Goal: Transaction & Acquisition: Book appointment/travel/reservation

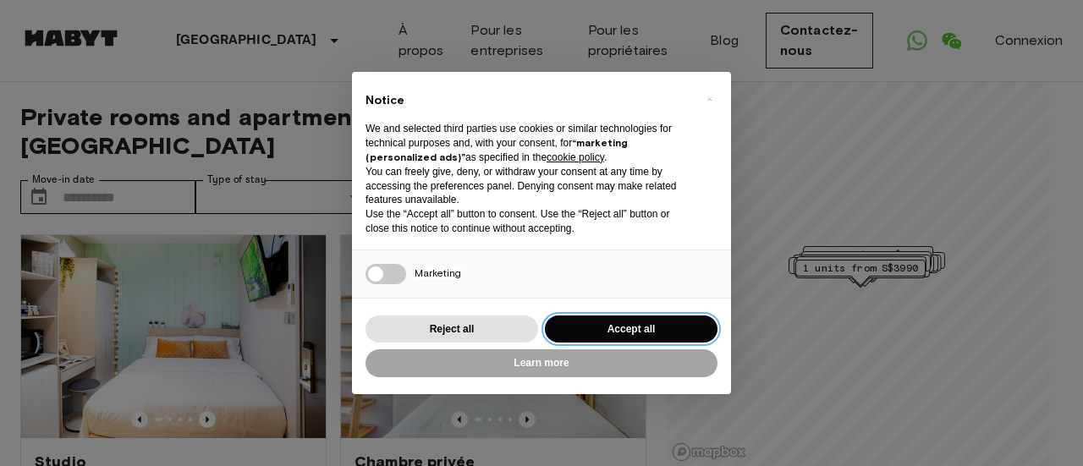
click at [651, 329] on button "Accept all" at bounding box center [631, 330] width 173 height 28
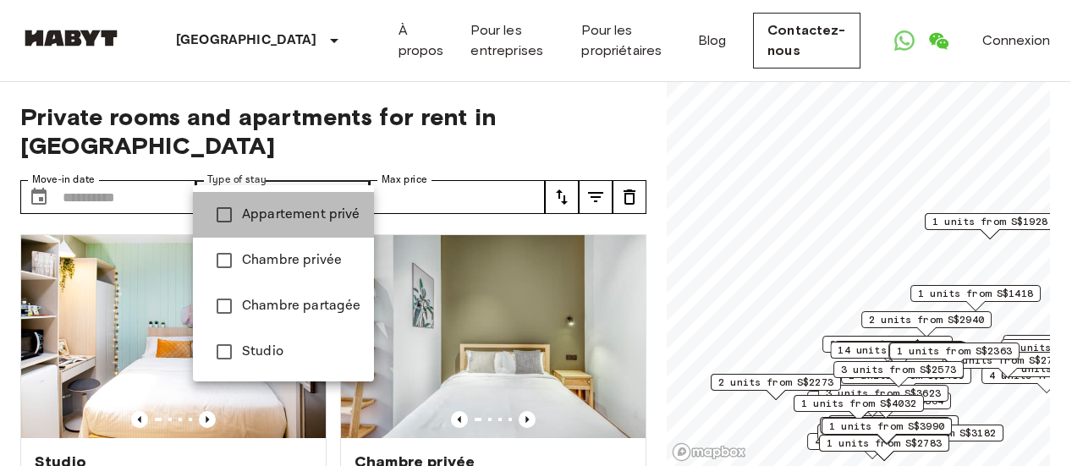
click at [315, 217] on span "Appartement privé" at bounding box center [301, 215] width 118 height 20
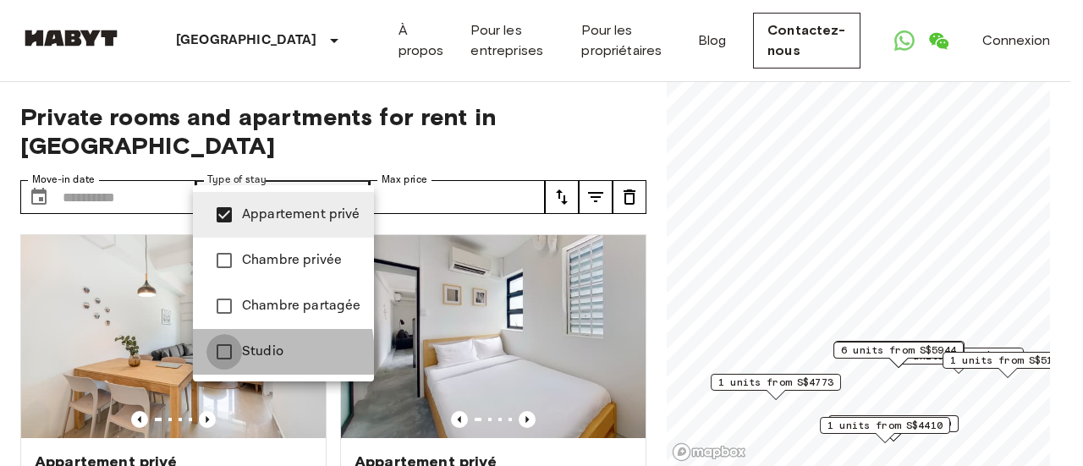
type input "**********"
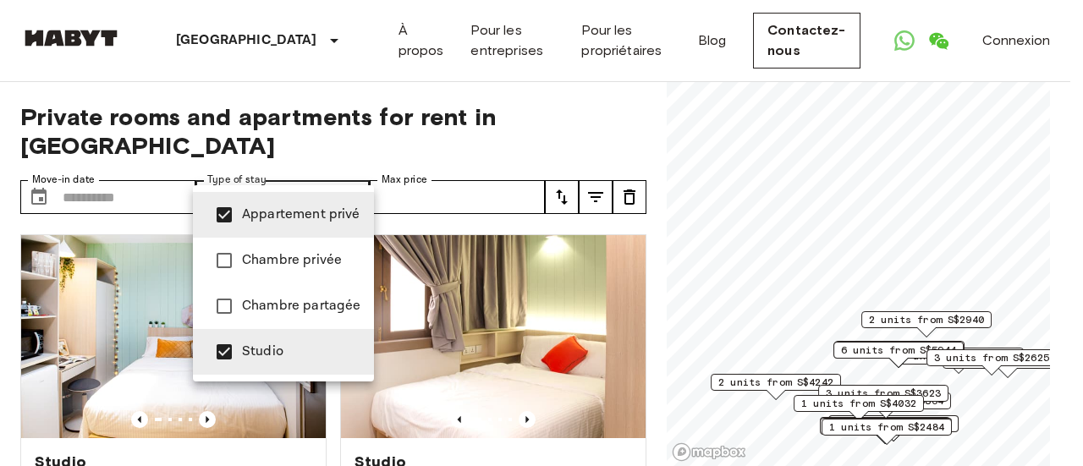
click at [0, 260] on div at bounding box center [541, 233] width 1083 height 466
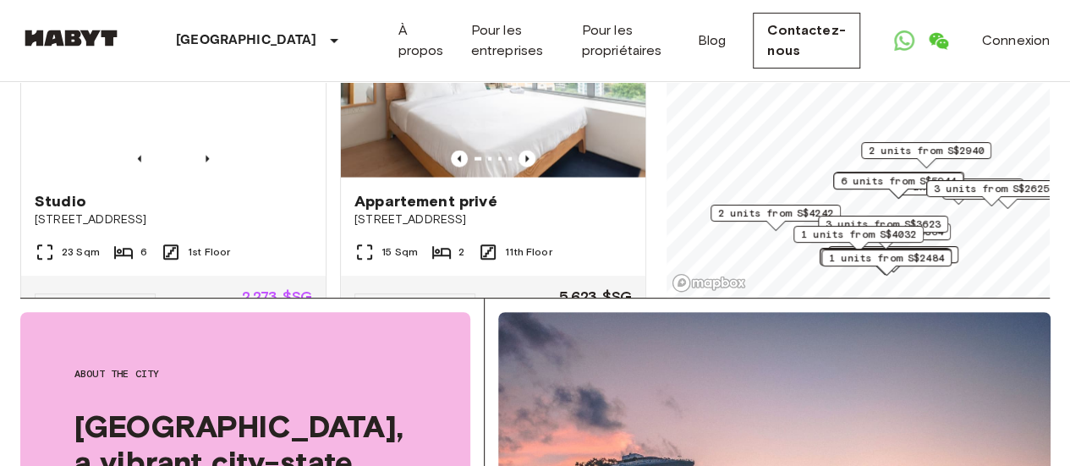
scroll to position [1946, 0]
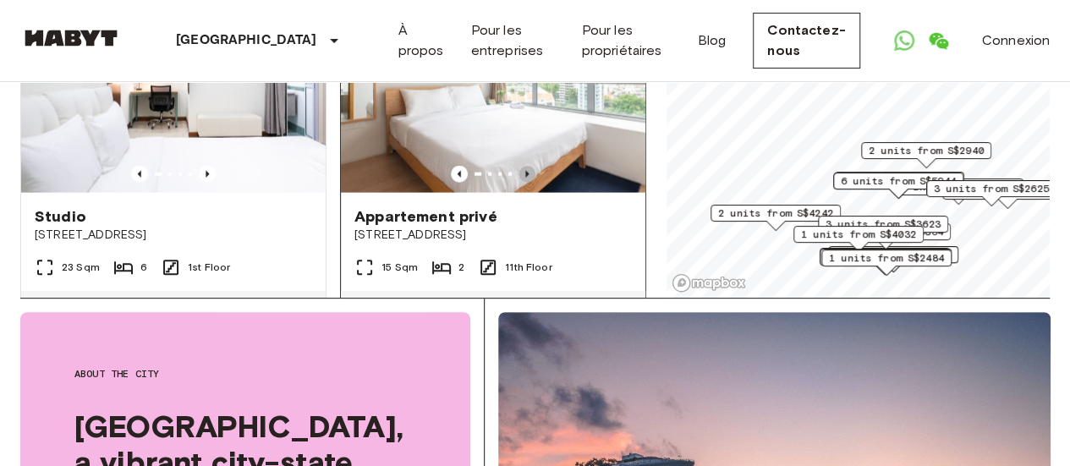
click at [519, 183] on icon "Previous image" at bounding box center [527, 174] width 17 height 17
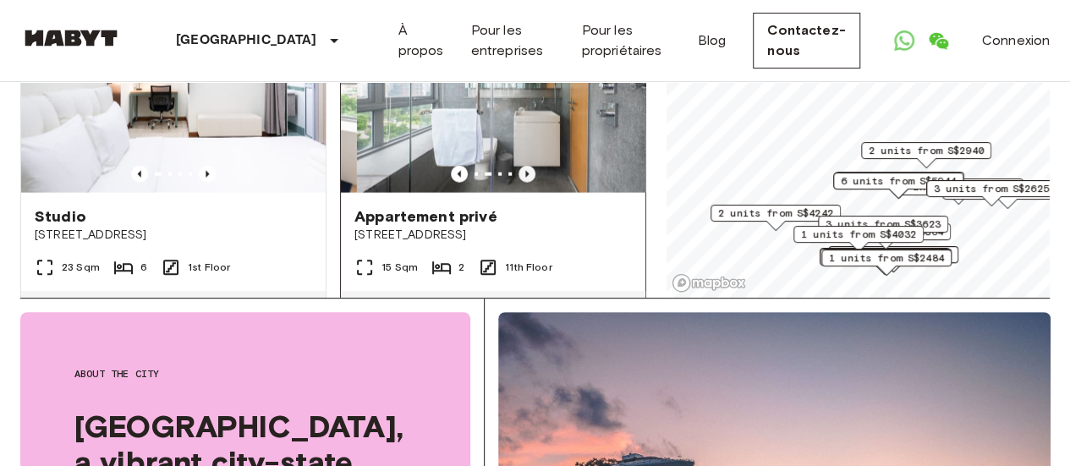
click at [519, 183] on icon "Previous image" at bounding box center [527, 174] width 17 height 17
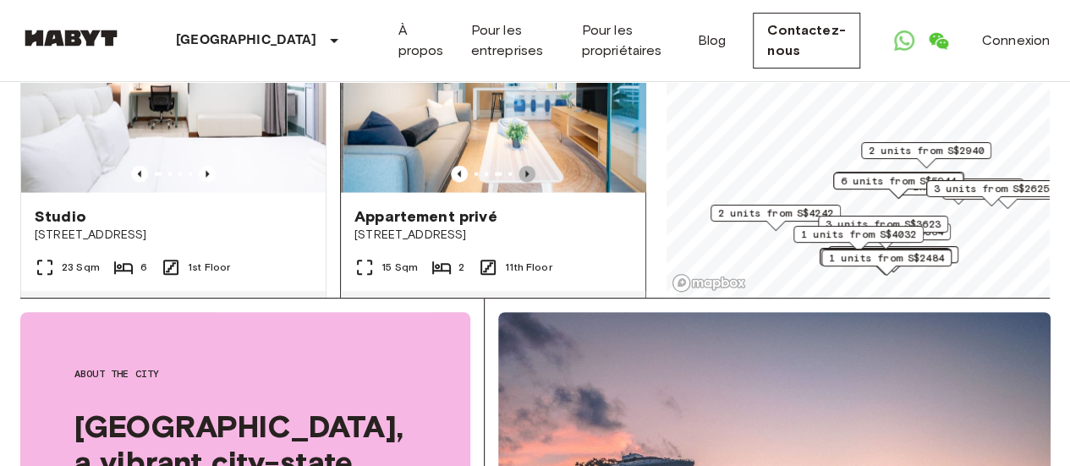
click at [519, 183] on icon "Previous image" at bounding box center [527, 174] width 17 height 17
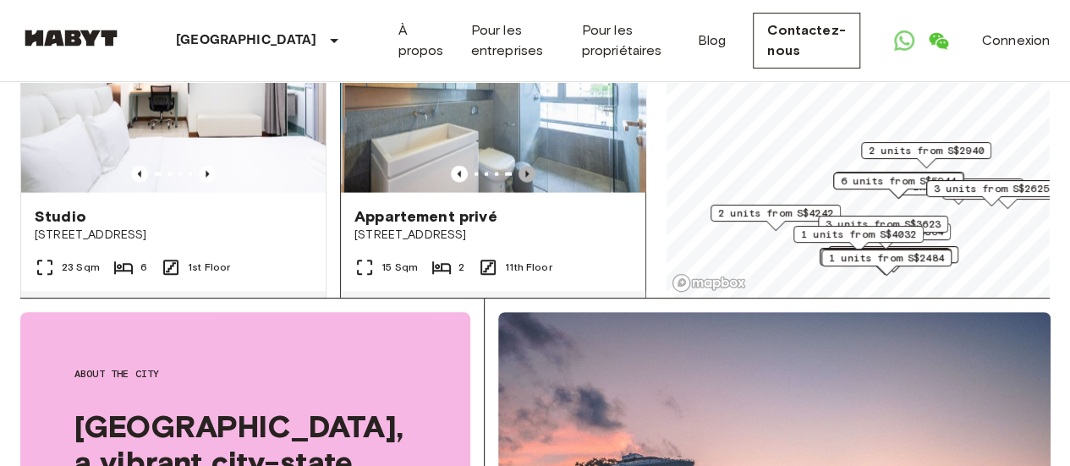
click at [519, 183] on icon "Previous image" at bounding box center [527, 174] width 17 height 17
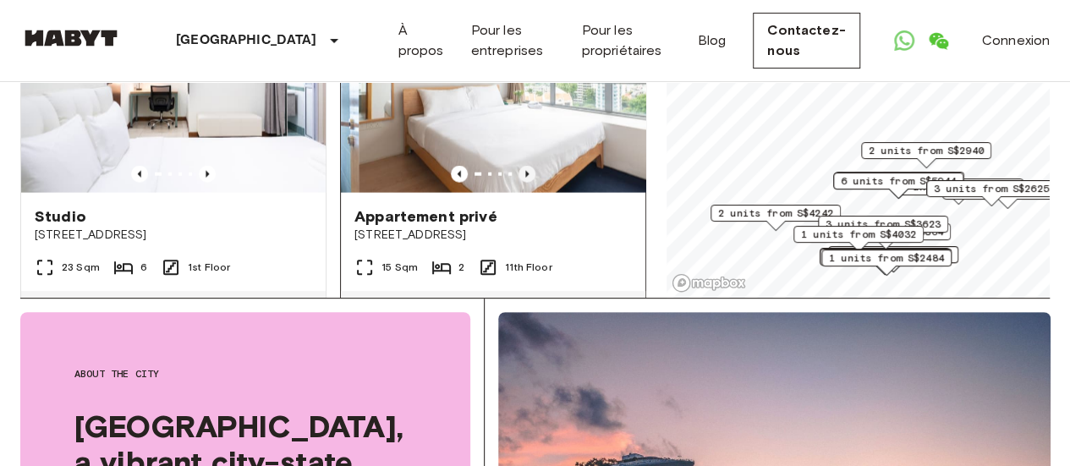
click at [519, 183] on icon "Previous image" at bounding box center [527, 174] width 17 height 17
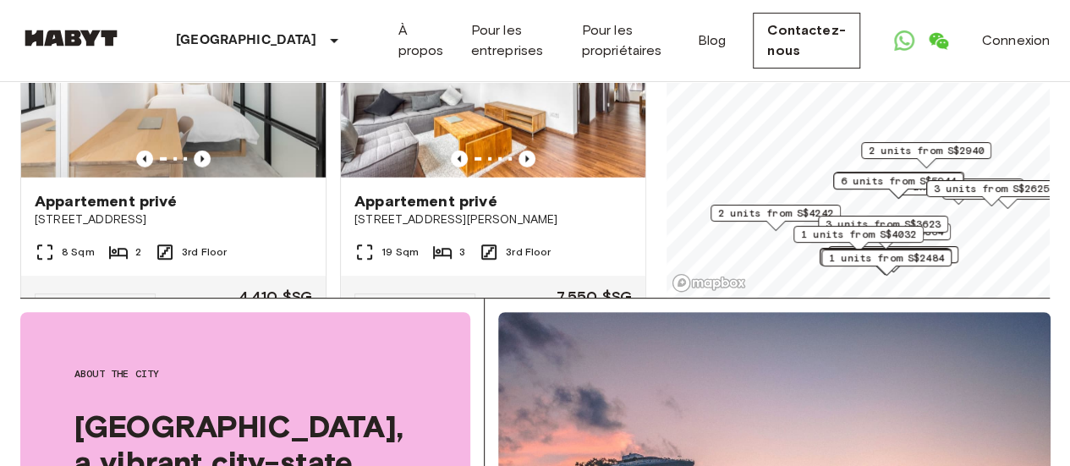
scroll to position [2369, 0]
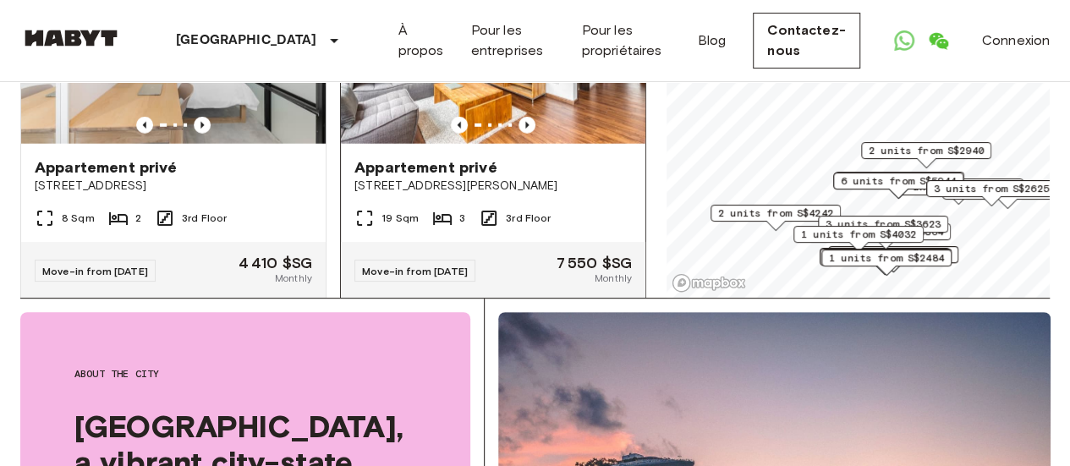
click at [517, 178] on div "Appartement privé" at bounding box center [494, 167] width 278 height 20
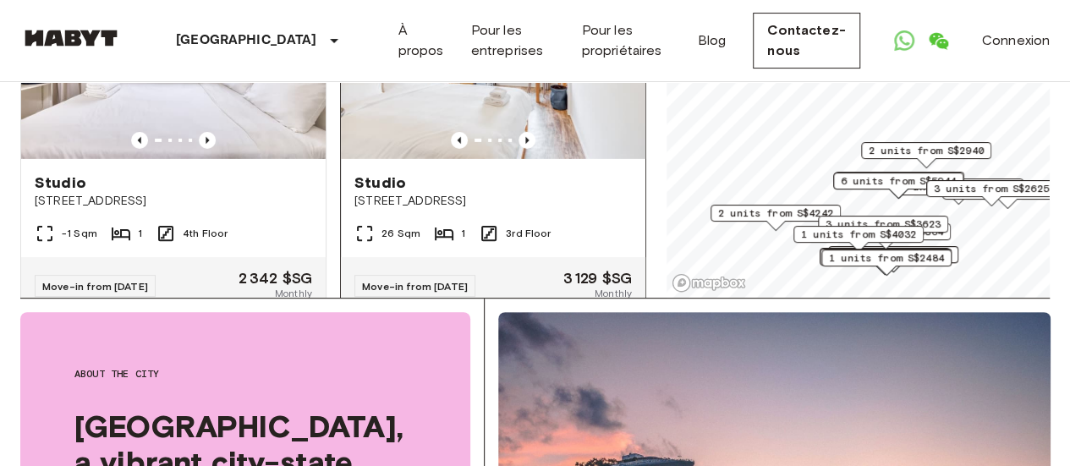
scroll to position [2708, 0]
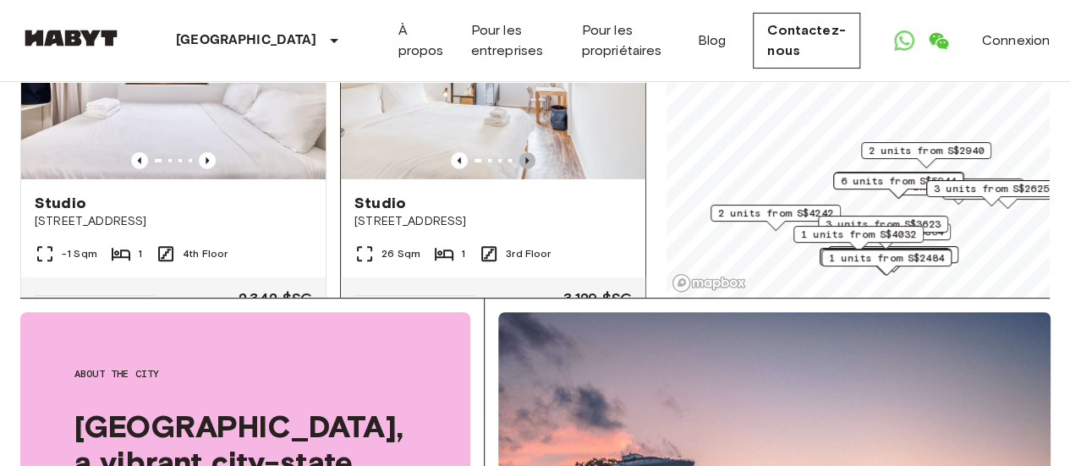
click at [521, 169] on icon "Previous image" at bounding box center [527, 160] width 17 height 17
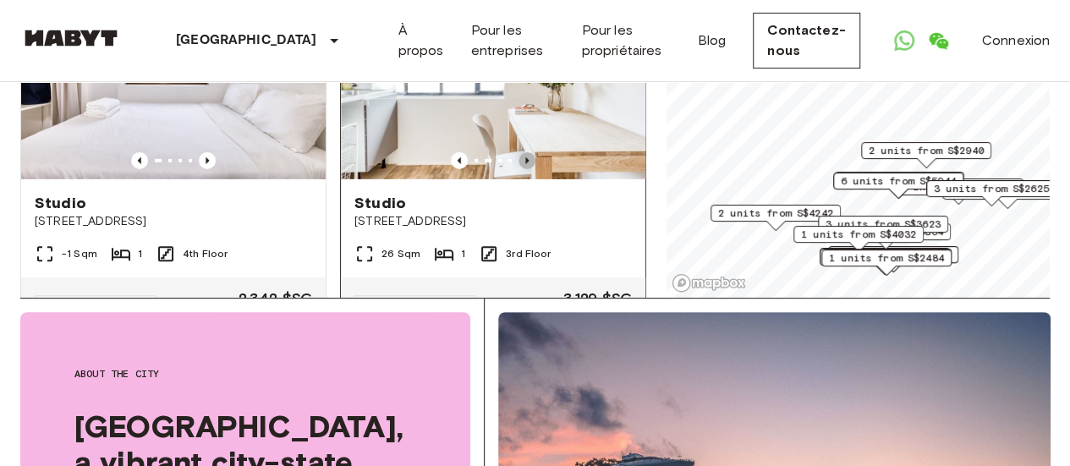
click at [521, 169] on icon "Previous image" at bounding box center [527, 160] width 17 height 17
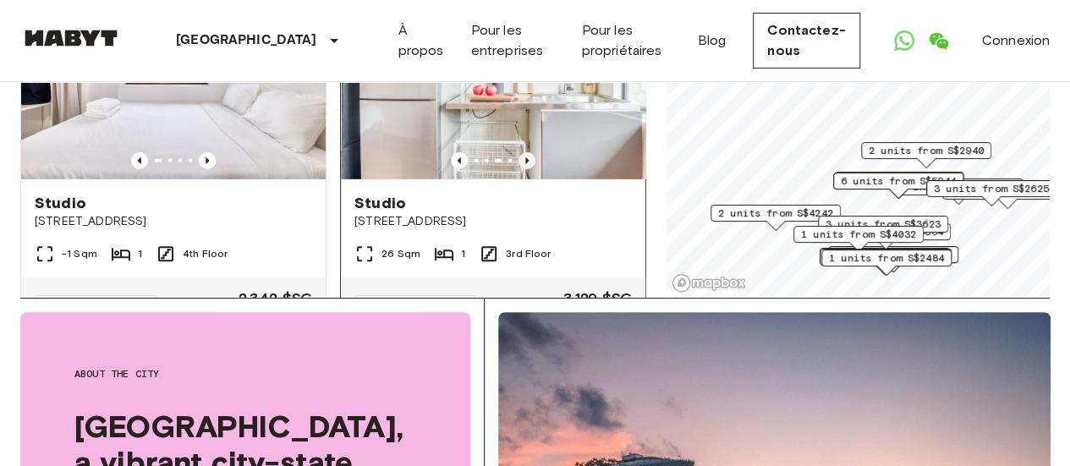
click at [521, 169] on icon "Previous image" at bounding box center [527, 160] width 17 height 17
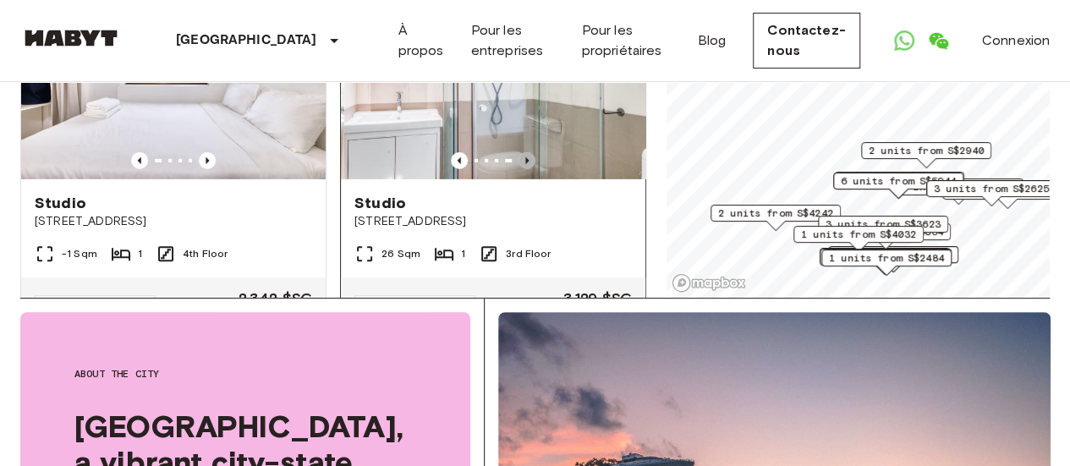
click at [521, 169] on icon "Previous image" at bounding box center [527, 160] width 17 height 17
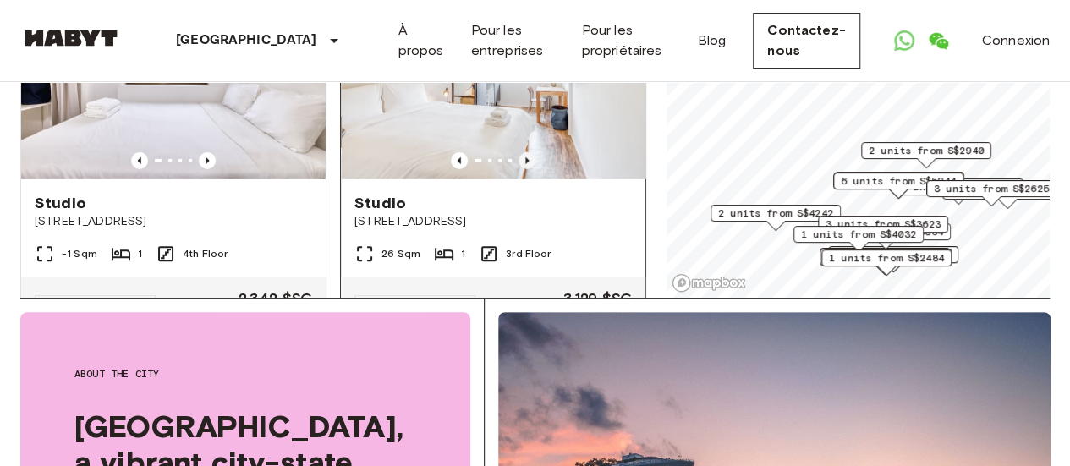
click at [521, 169] on icon "Previous image" at bounding box center [527, 160] width 17 height 17
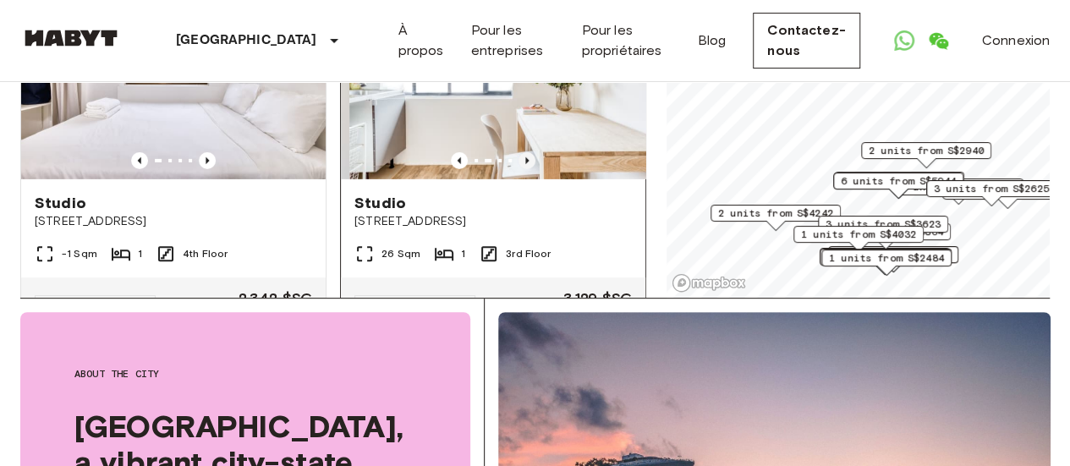
click at [521, 169] on icon "Previous image" at bounding box center [527, 160] width 17 height 17
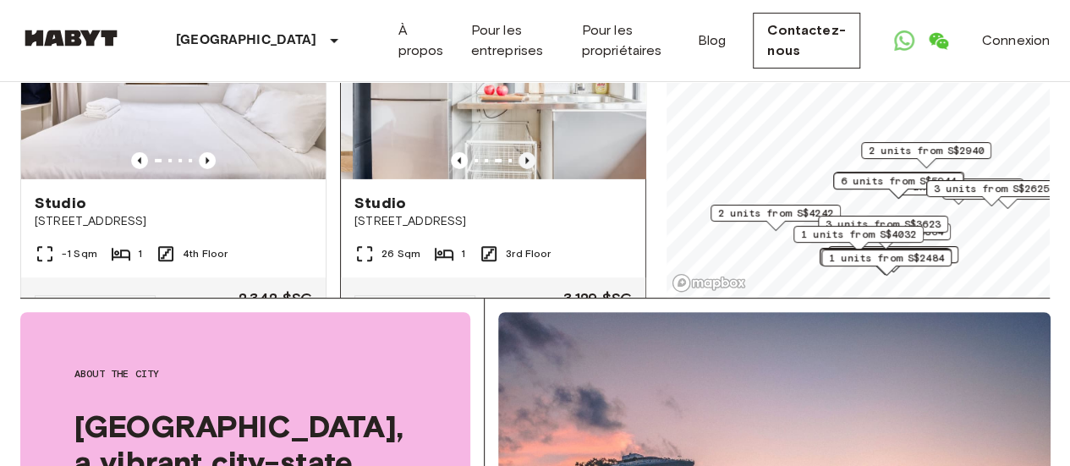
click at [521, 169] on icon "Previous image" at bounding box center [527, 160] width 17 height 17
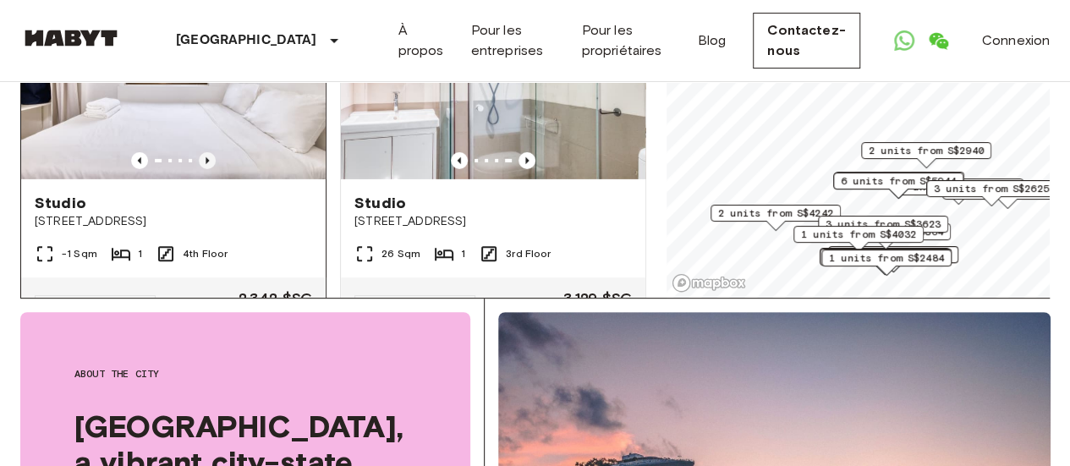
click at [201, 169] on icon "Previous image" at bounding box center [207, 160] width 17 height 17
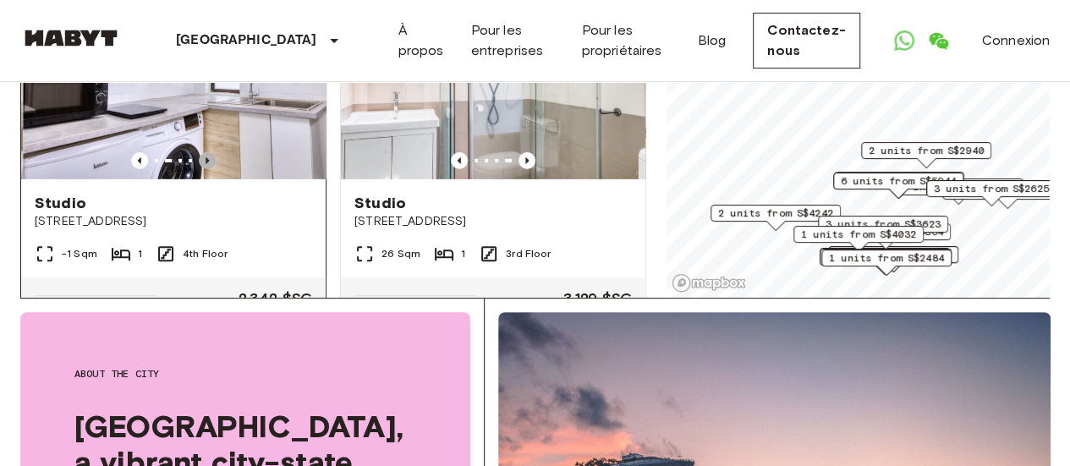
click at [201, 169] on icon "Previous image" at bounding box center [207, 160] width 17 height 17
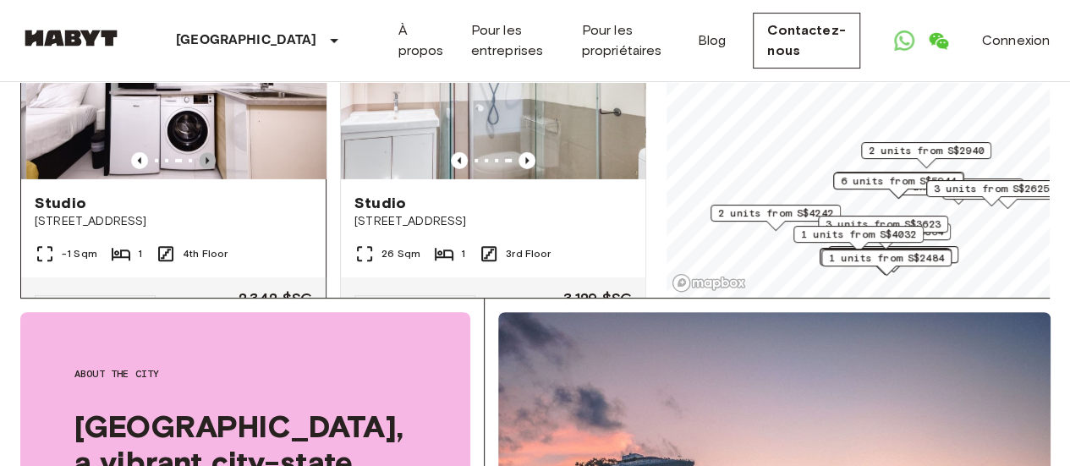
click at [201, 169] on icon "Previous image" at bounding box center [207, 160] width 17 height 17
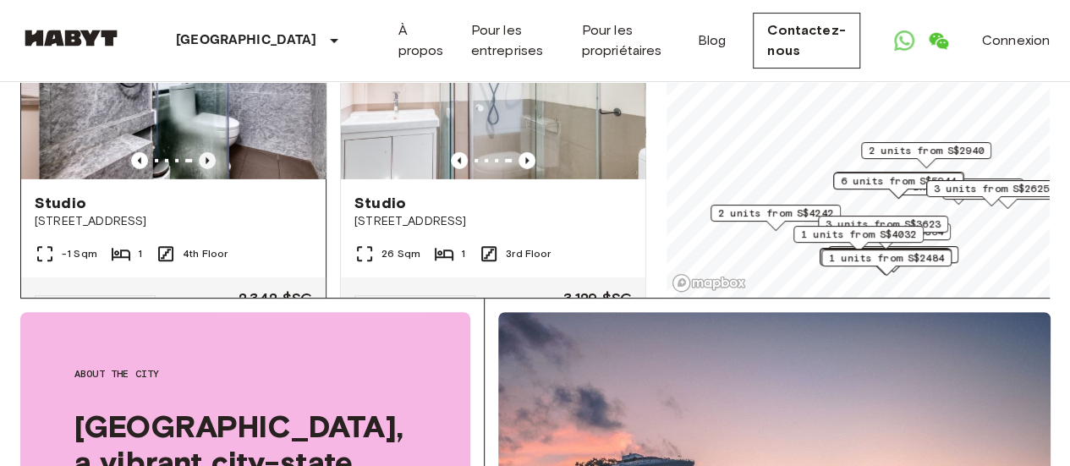
click at [201, 169] on icon "Previous image" at bounding box center [207, 160] width 17 height 17
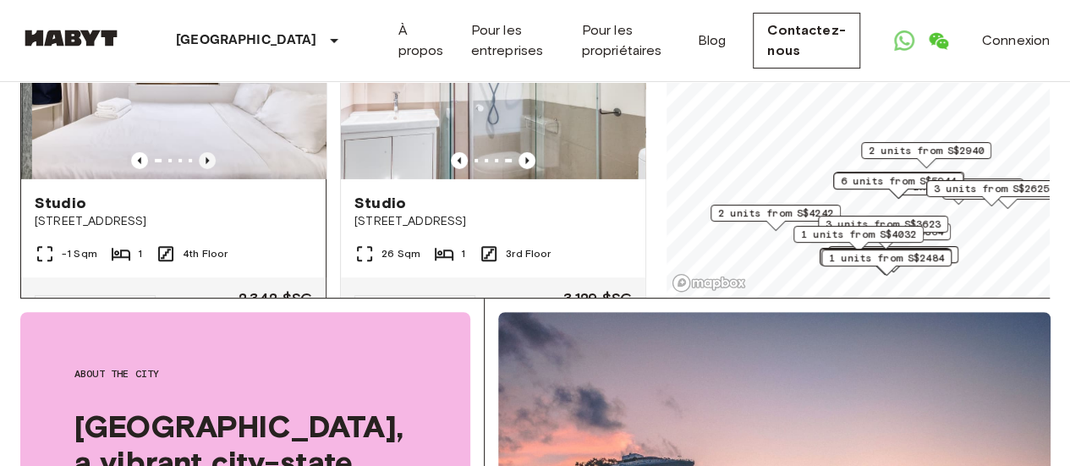
click at [201, 169] on icon "Previous image" at bounding box center [207, 160] width 17 height 17
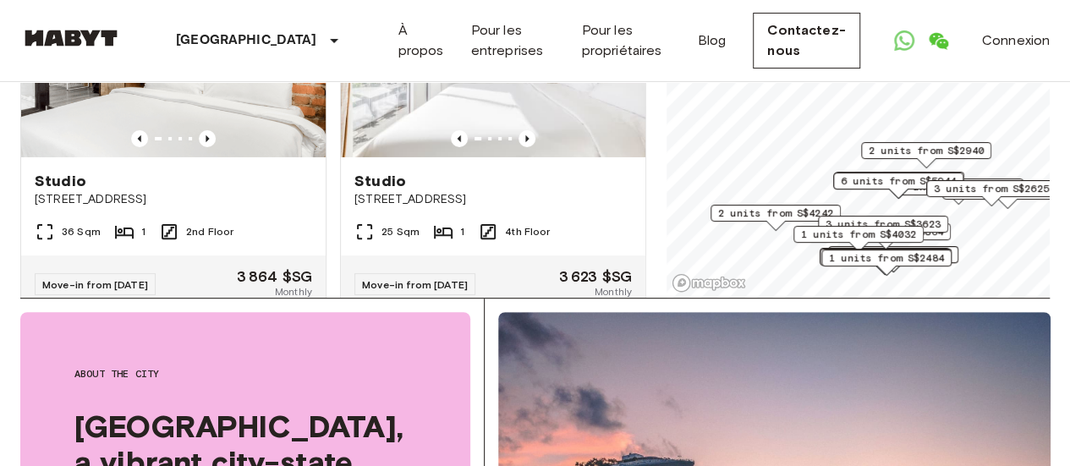
scroll to position [3131, 0]
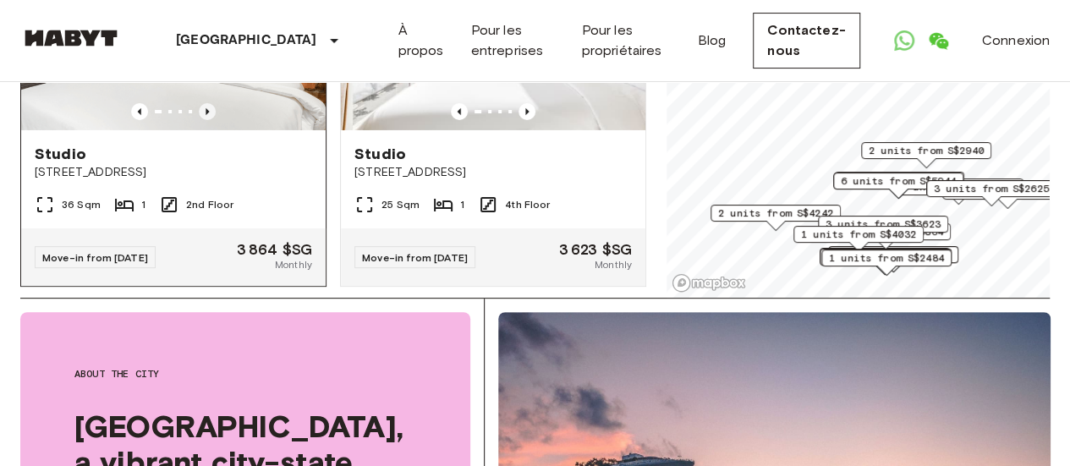
click at [201, 120] on icon "Previous image" at bounding box center [207, 111] width 17 height 17
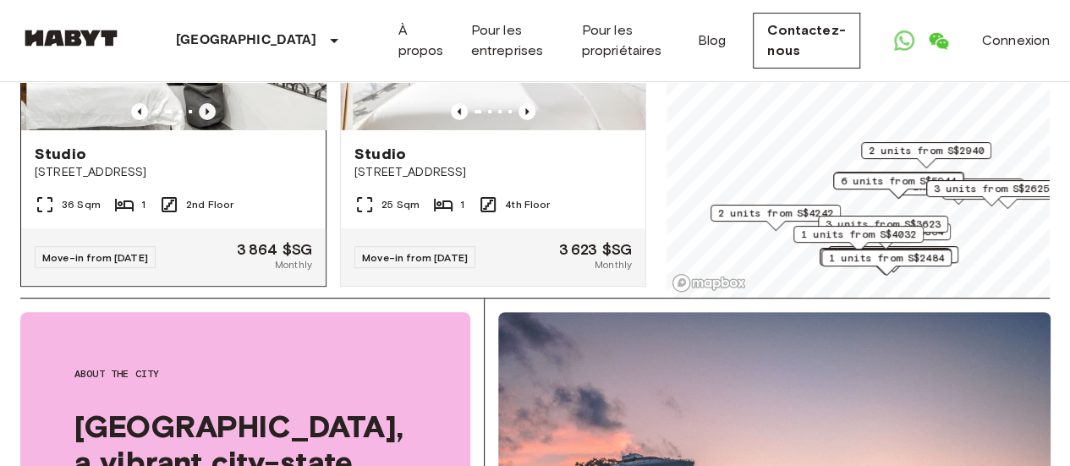
click at [201, 120] on icon "Previous image" at bounding box center [207, 111] width 17 height 17
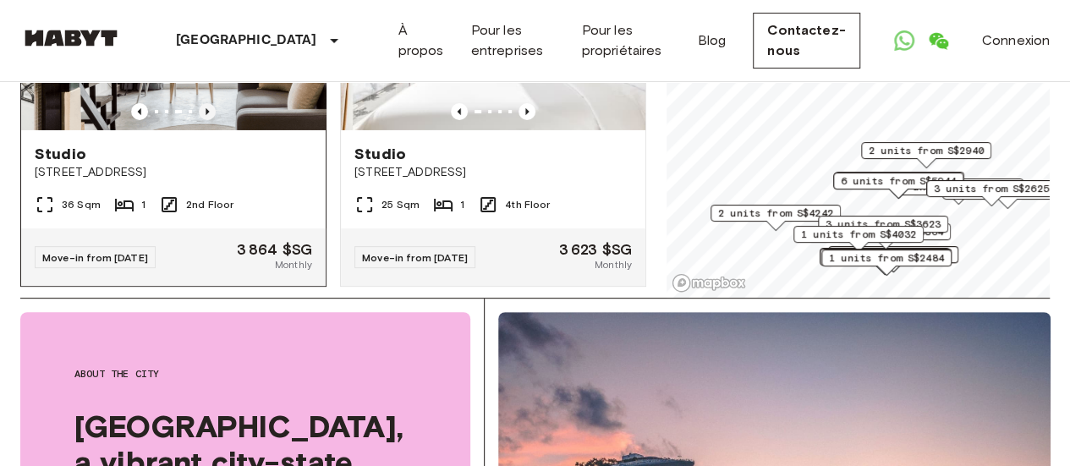
click at [201, 120] on icon "Previous image" at bounding box center [207, 111] width 17 height 17
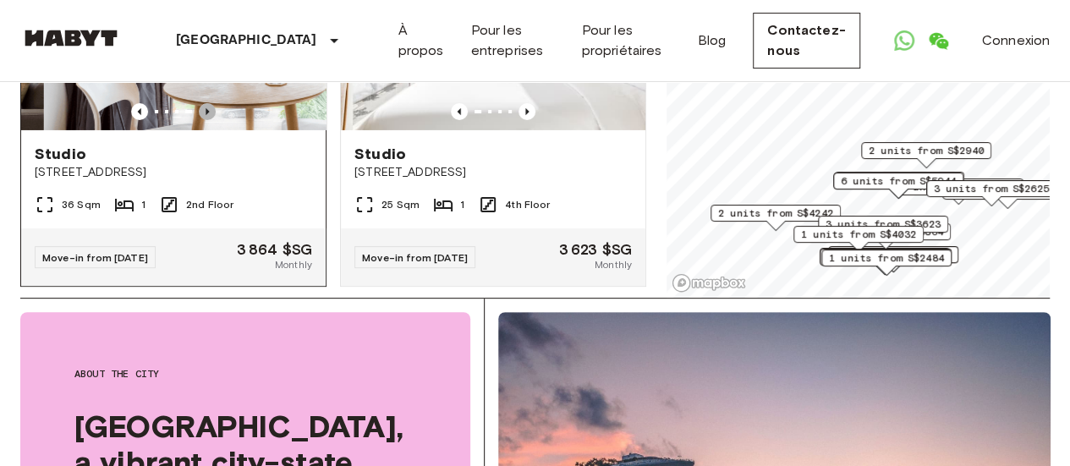
click at [201, 120] on icon "Previous image" at bounding box center [207, 111] width 17 height 17
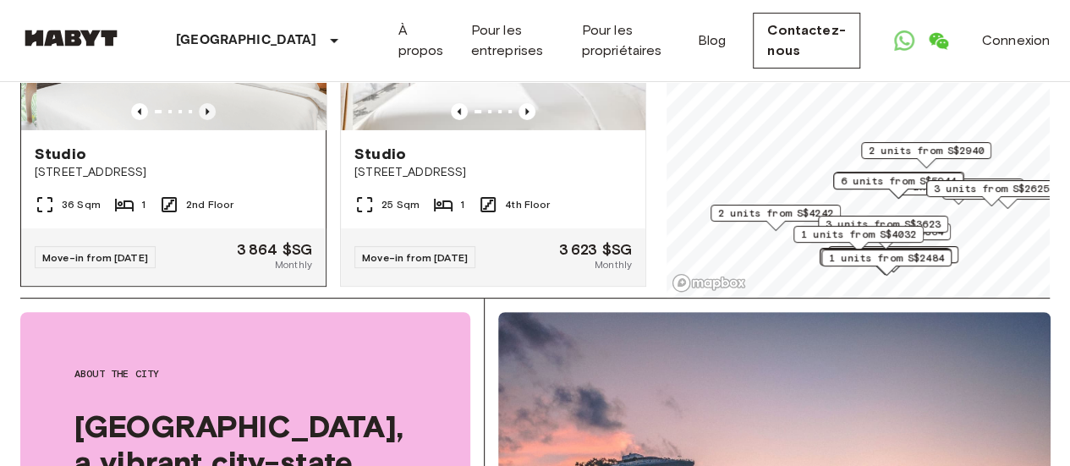
click at [201, 120] on icon "Previous image" at bounding box center [207, 111] width 17 height 17
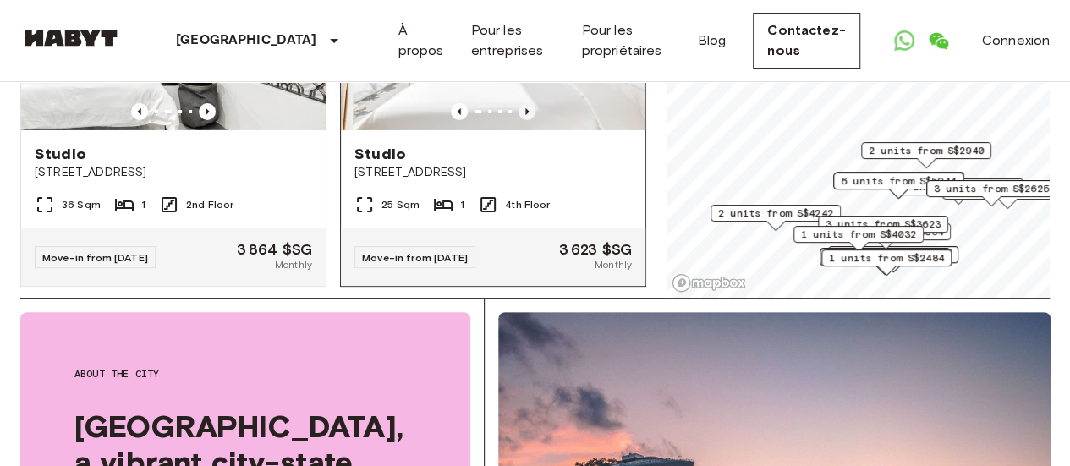
click at [519, 120] on icon "Previous image" at bounding box center [527, 111] width 17 height 17
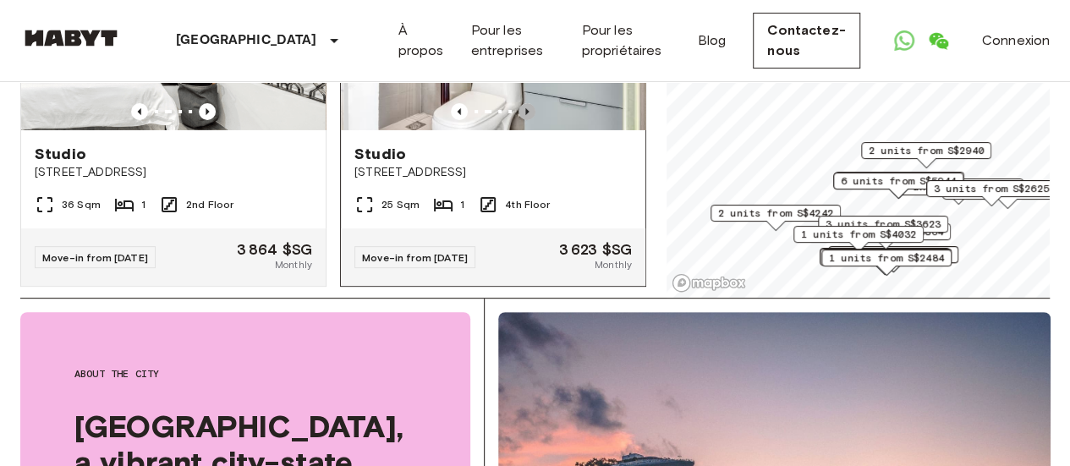
click at [519, 120] on icon "Previous image" at bounding box center [527, 111] width 17 height 17
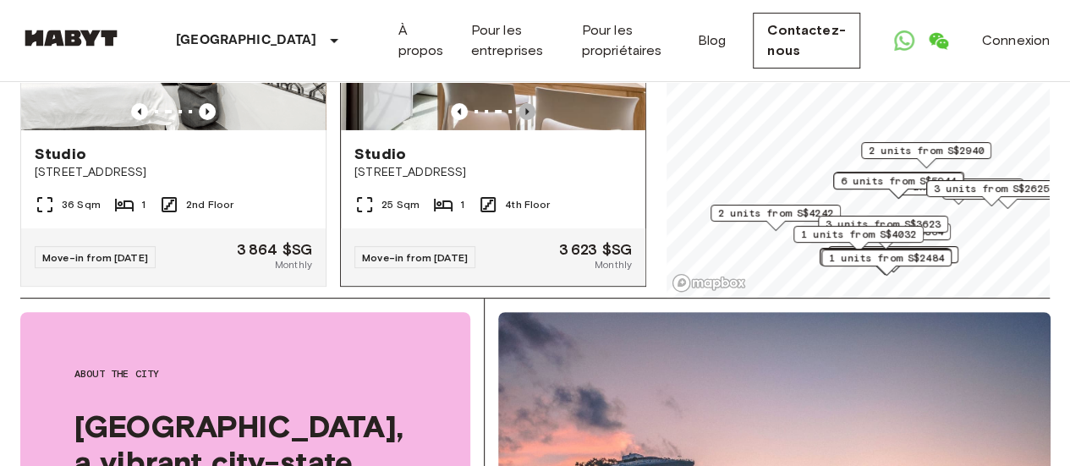
click at [519, 120] on icon "Previous image" at bounding box center [527, 111] width 17 height 17
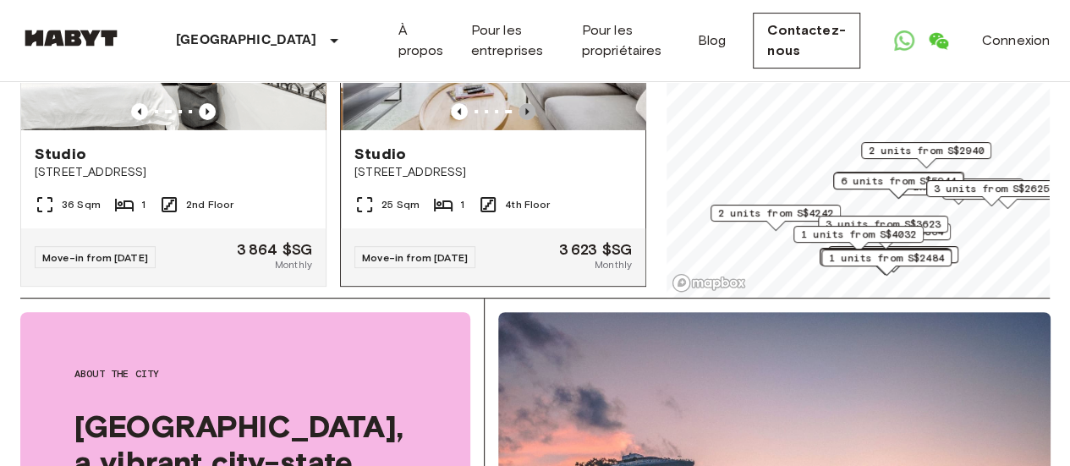
click at [519, 120] on icon "Previous image" at bounding box center [527, 111] width 17 height 17
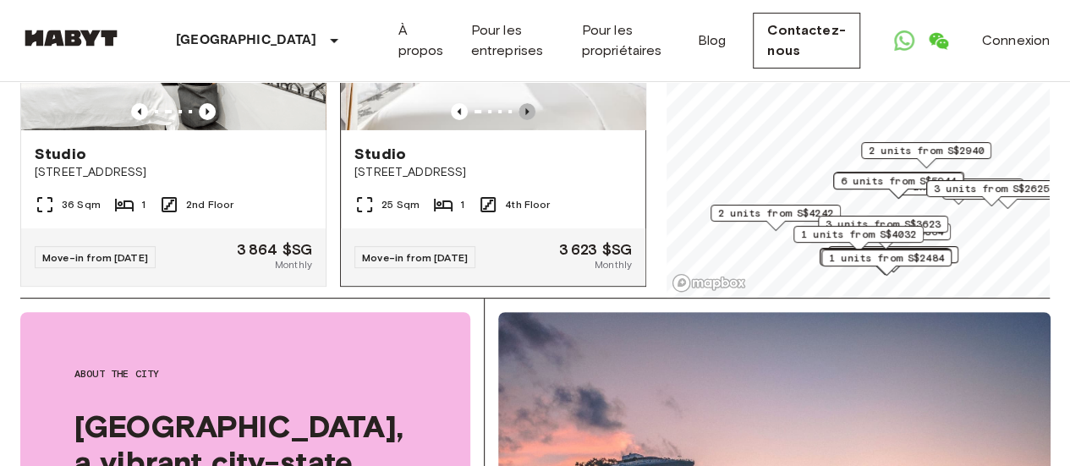
click at [519, 120] on icon "Previous image" at bounding box center [527, 111] width 17 height 17
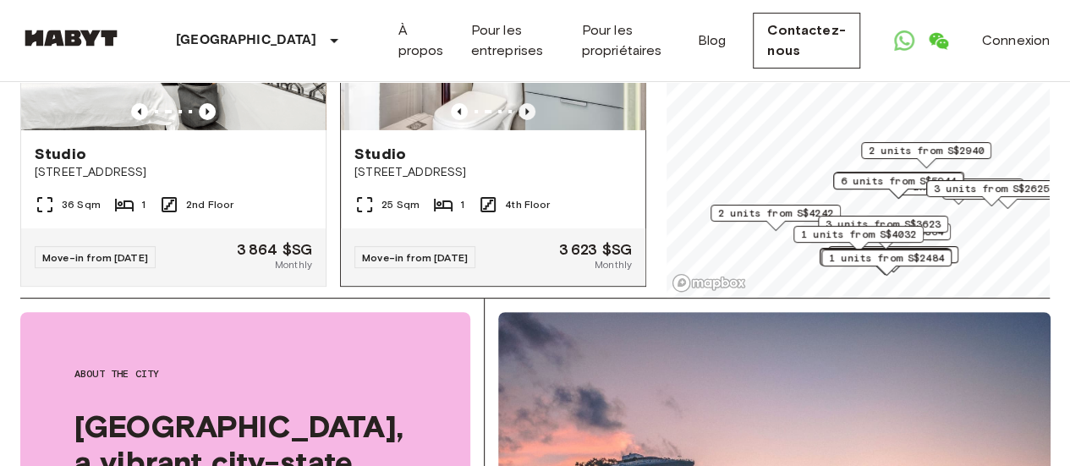
click at [519, 120] on icon "Previous image" at bounding box center [527, 111] width 17 height 17
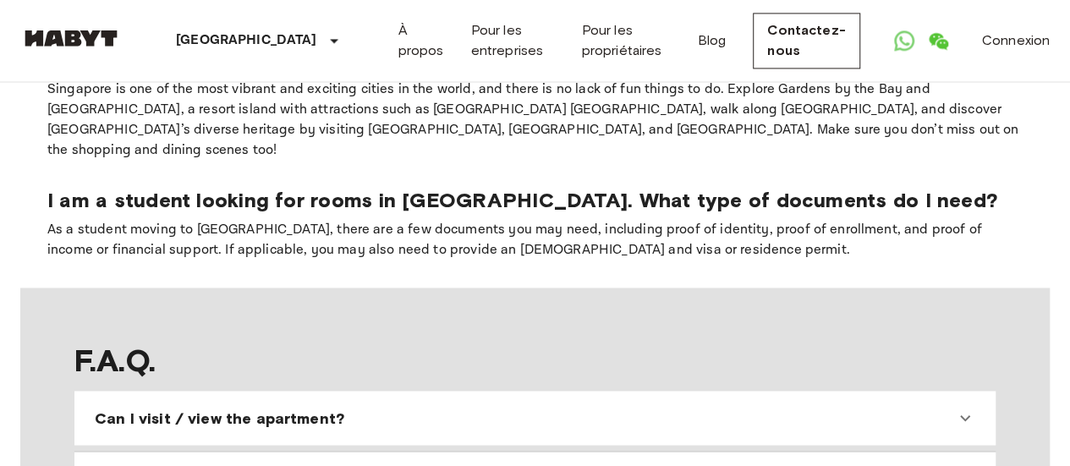
scroll to position [1438, 0]
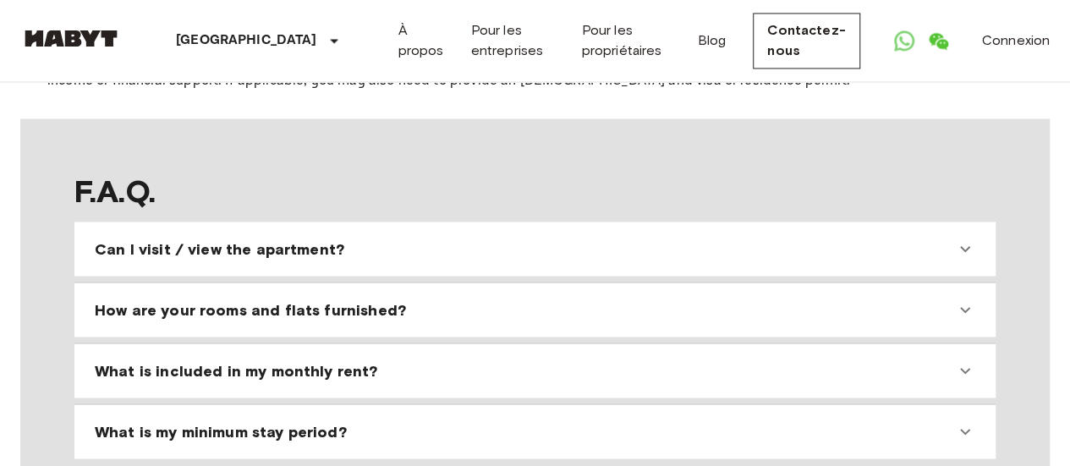
click at [440, 239] on div "Can I visit / view the apartment?" at bounding box center [525, 249] width 861 height 20
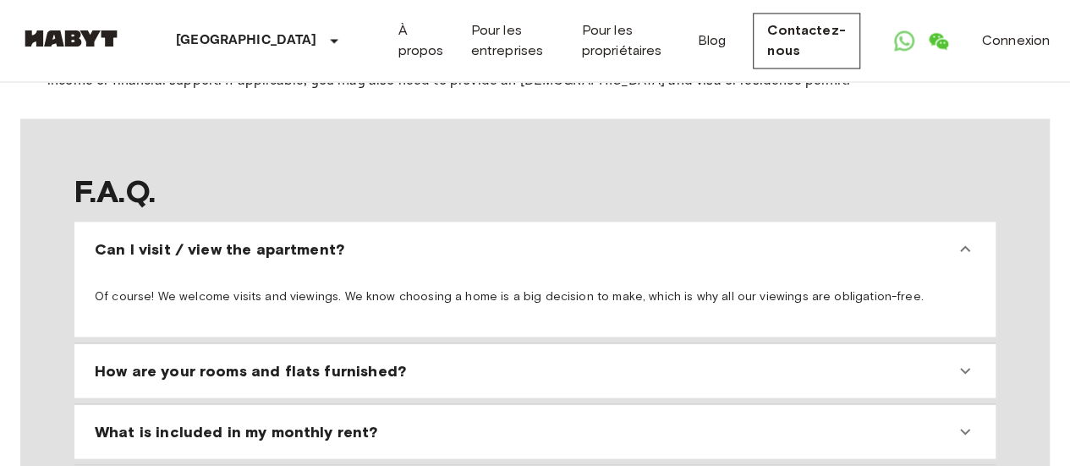
click at [430, 239] on div "Can I visit / view the apartment?" at bounding box center [525, 249] width 861 height 20
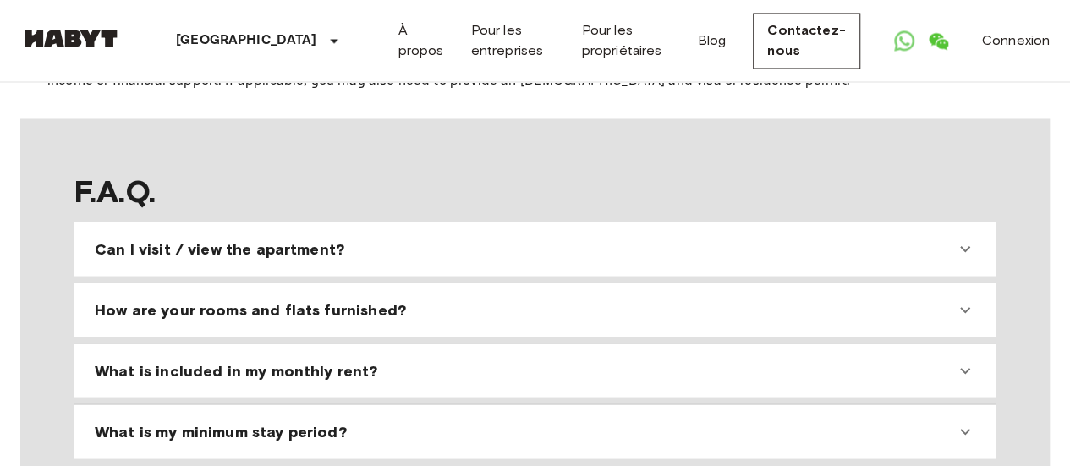
click at [421, 300] on div "How are your rooms and flats furnished?" at bounding box center [525, 310] width 861 height 20
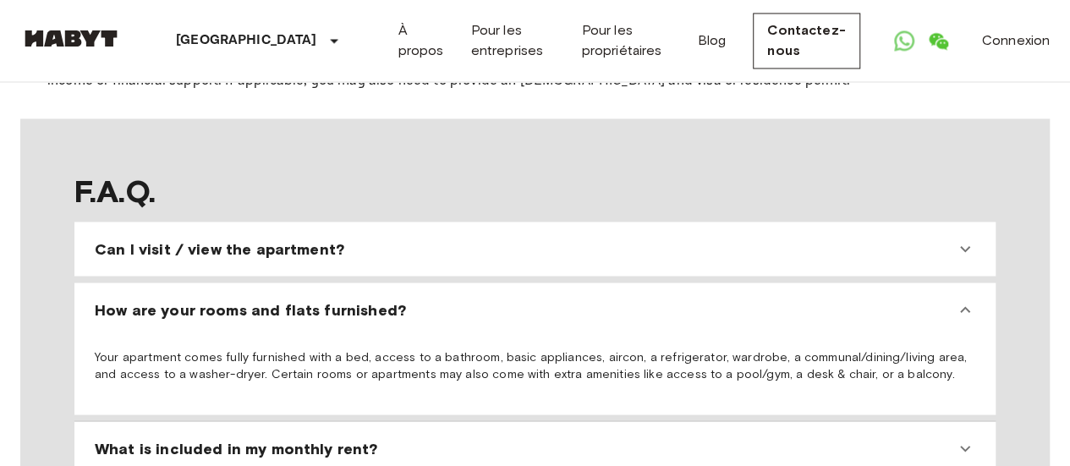
click at [389, 300] on span "How are your rooms and flats furnished?" at bounding box center [250, 310] width 311 height 20
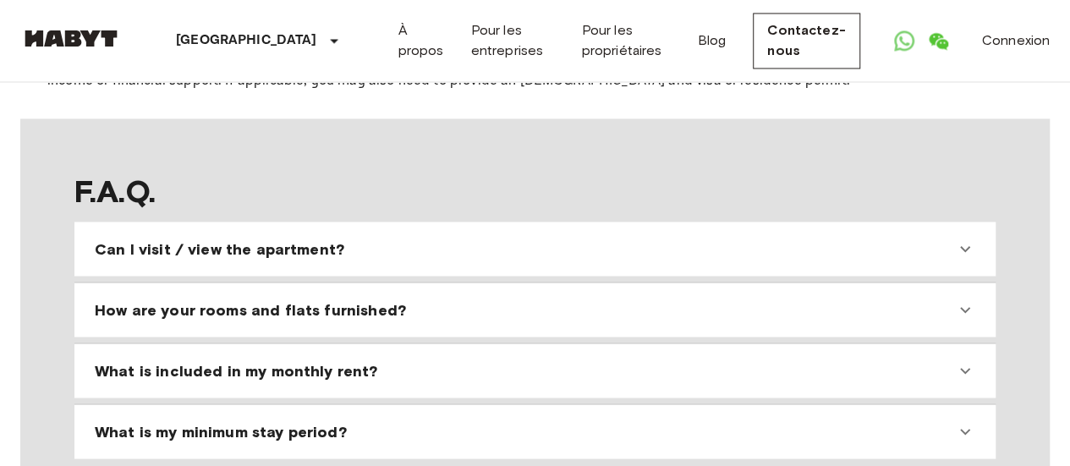
scroll to position [1523, 0]
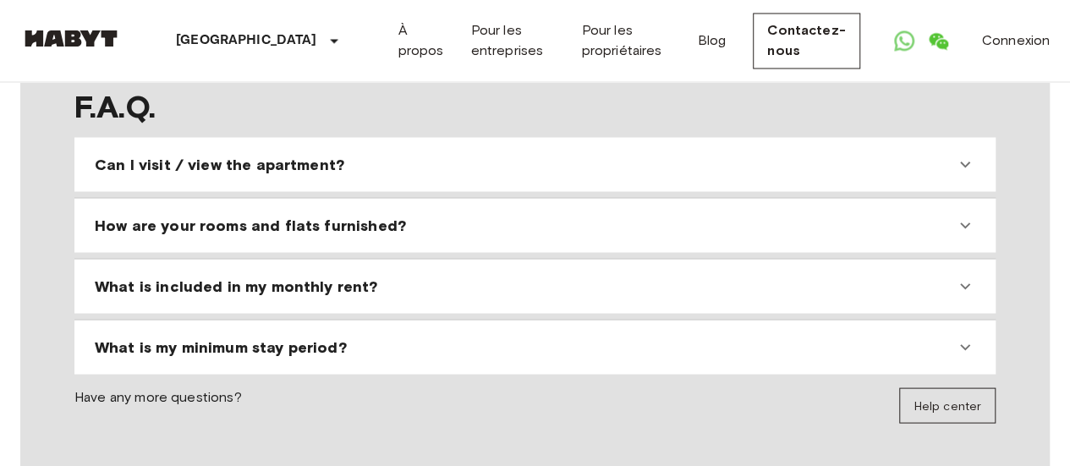
click at [392, 276] on div "What is included in my monthly rent?" at bounding box center [525, 286] width 861 height 20
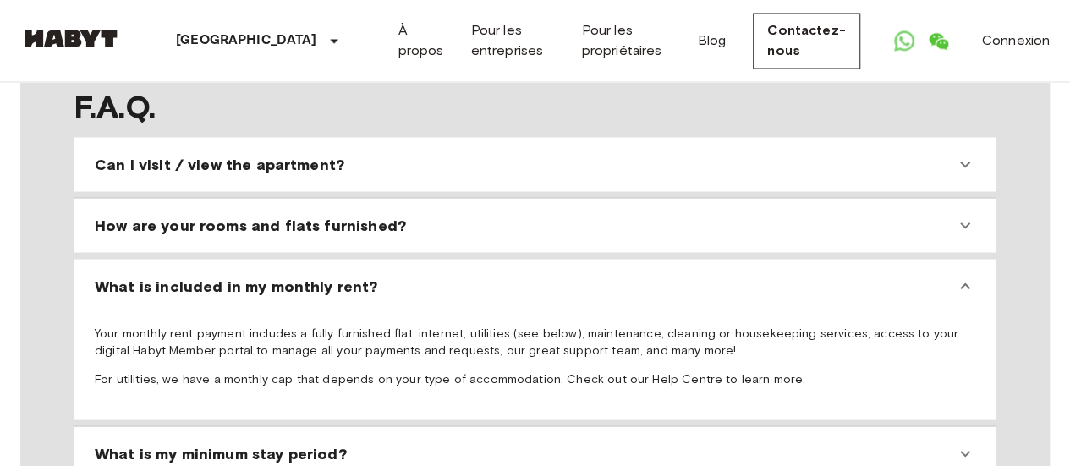
click at [477, 259] on div "What is included in my monthly rent? Your monthly rent payment includes a fully…" at bounding box center [534, 339] width 921 height 161
click at [453, 276] on div "What is included in my monthly rent?" at bounding box center [525, 286] width 861 height 20
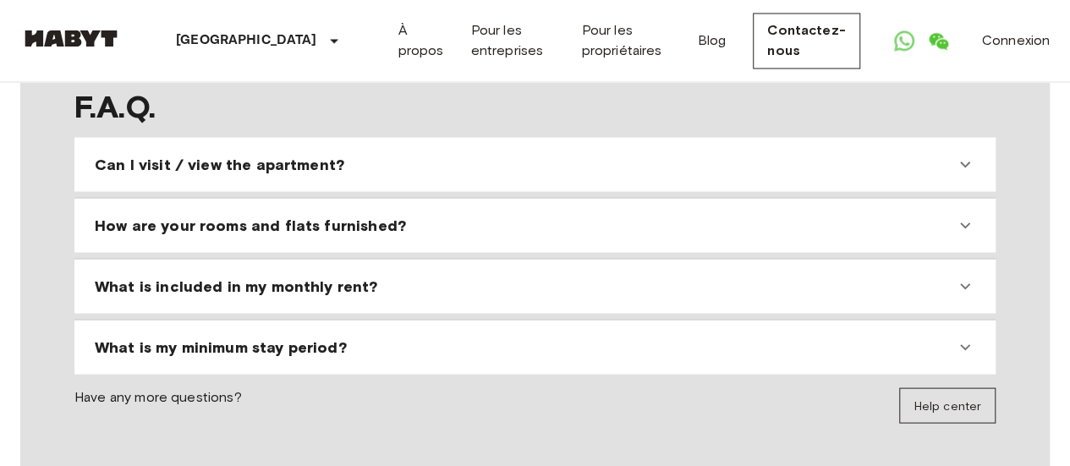
click at [448, 337] on div "What is my minimum stay period?" at bounding box center [525, 347] width 861 height 20
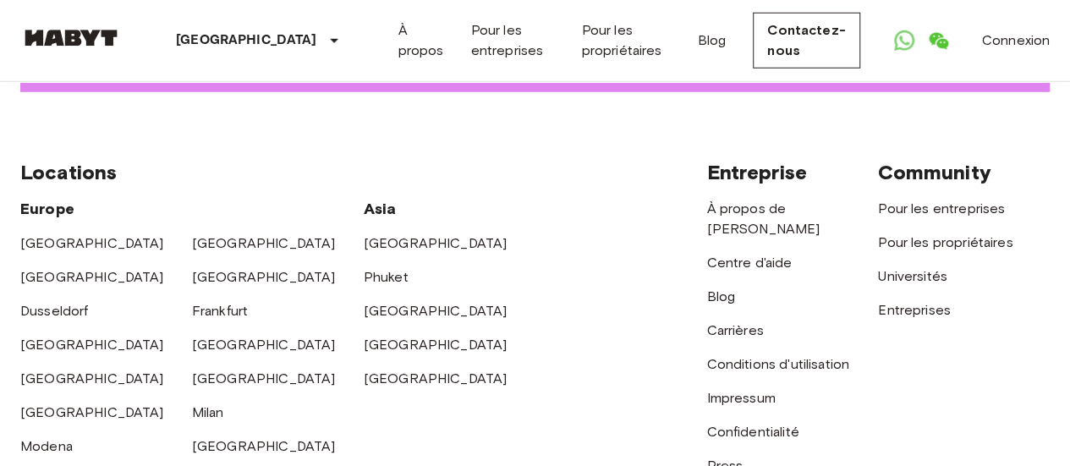
scroll to position [2538, 0]
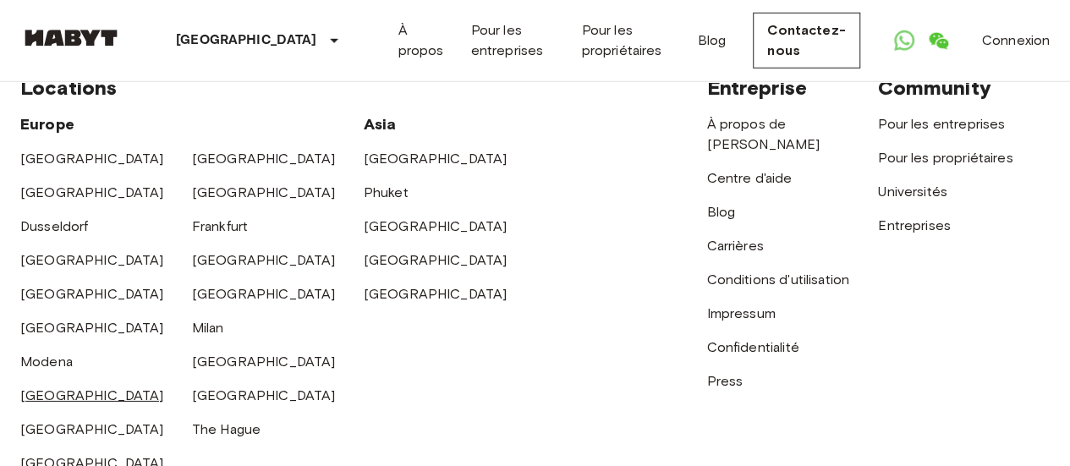
click at [25, 388] on link "[GEOGRAPHIC_DATA]" at bounding box center [92, 396] width 144 height 16
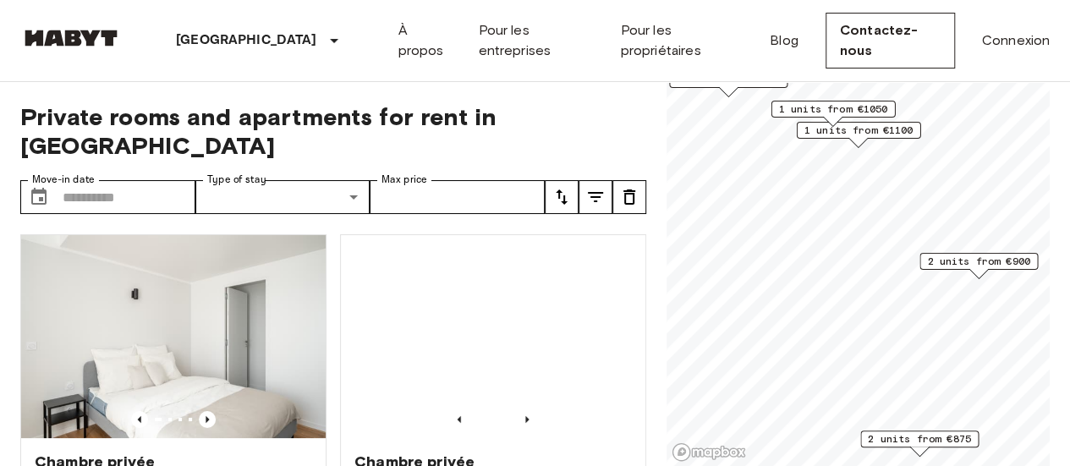
scroll to position [85, 0]
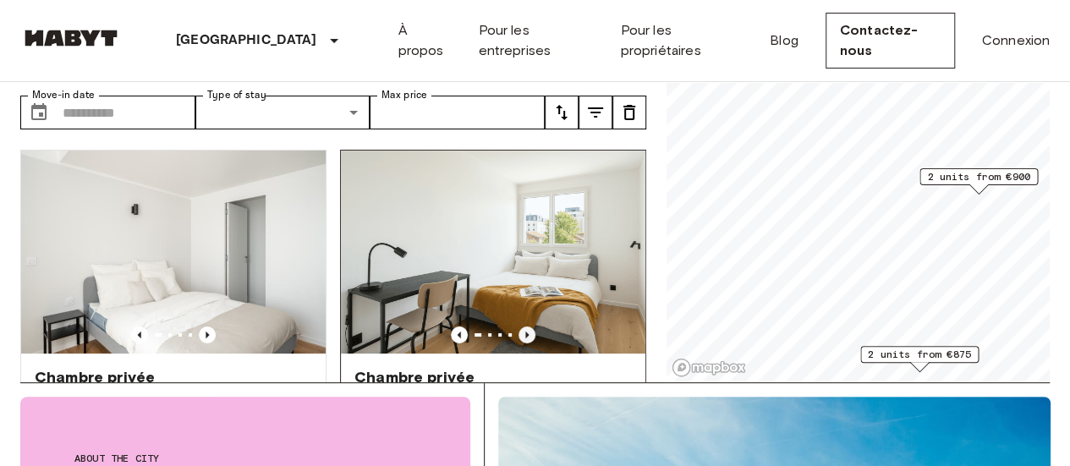
click at [520, 327] on icon "Previous image" at bounding box center [527, 335] width 17 height 17
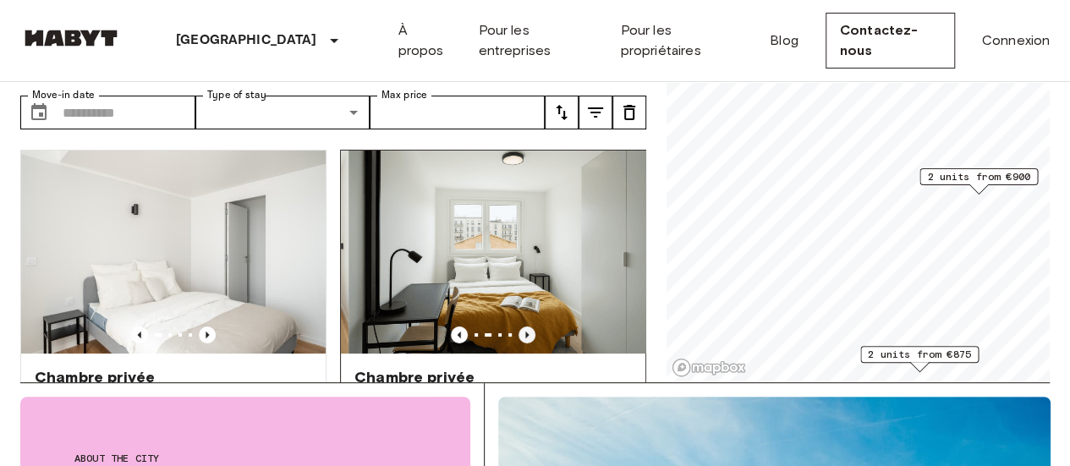
click at [520, 327] on icon "Previous image" at bounding box center [527, 335] width 17 height 17
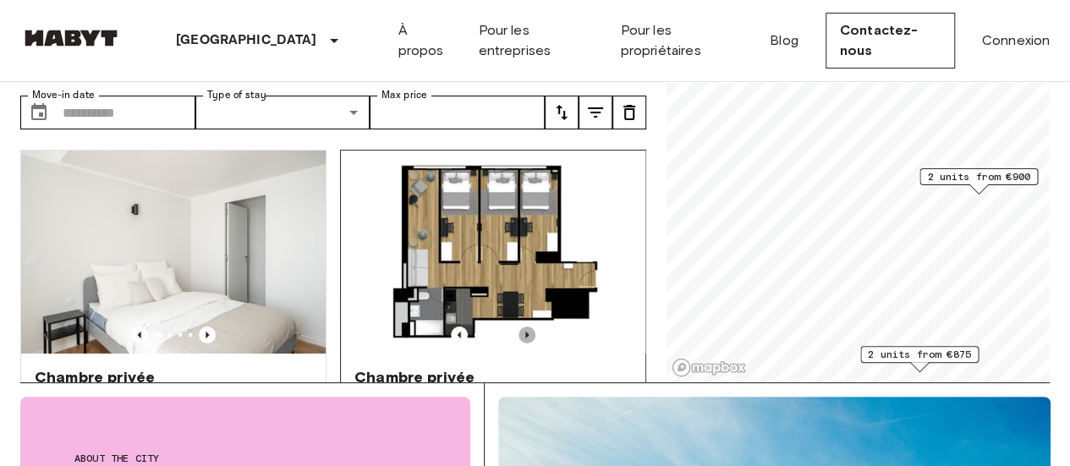
click at [520, 327] on icon "Previous image" at bounding box center [527, 335] width 17 height 17
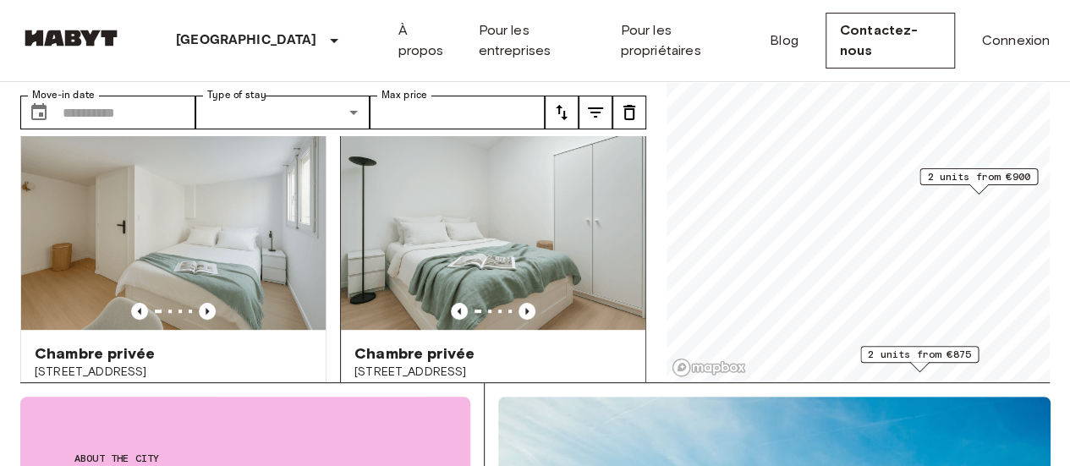
scroll to position [423, 0]
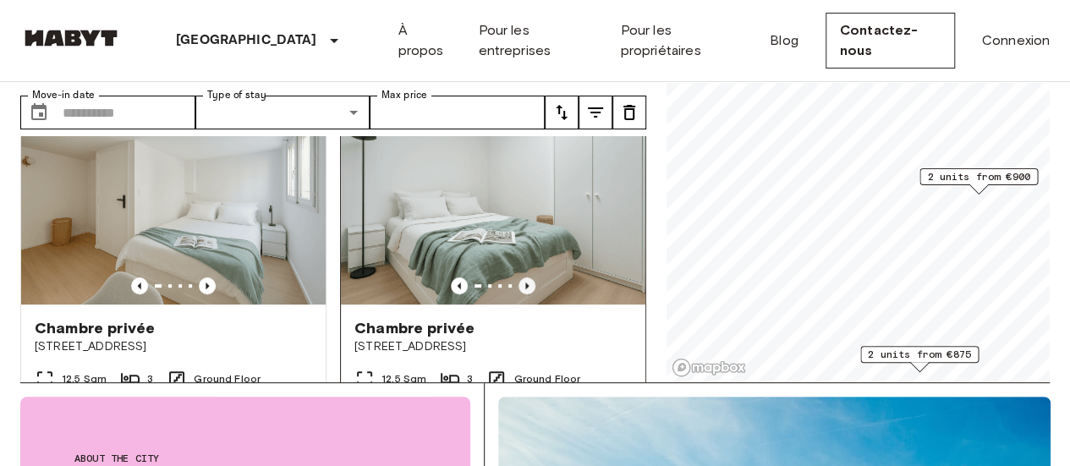
click at [525, 283] on icon "Previous image" at bounding box center [526, 286] width 3 height 7
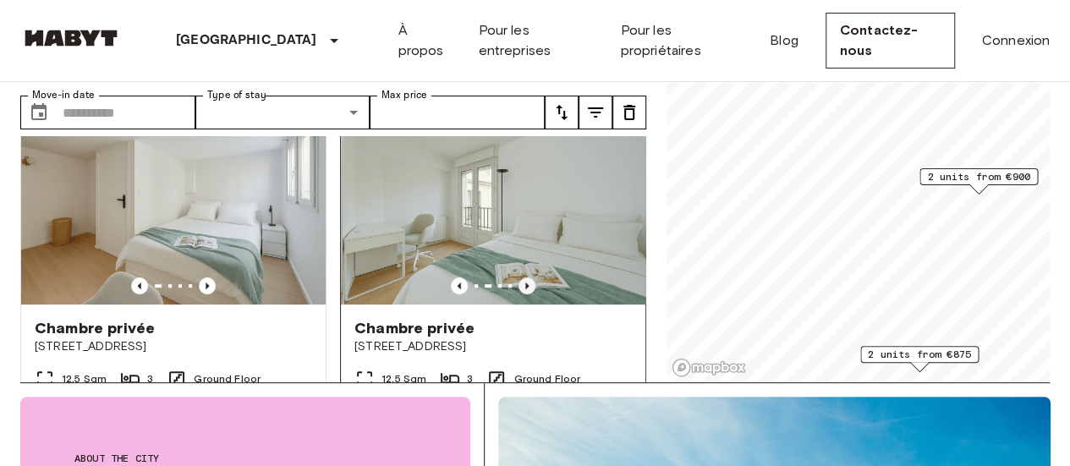
click at [525, 283] on icon "Previous image" at bounding box center [526, 286] width 3 height 7
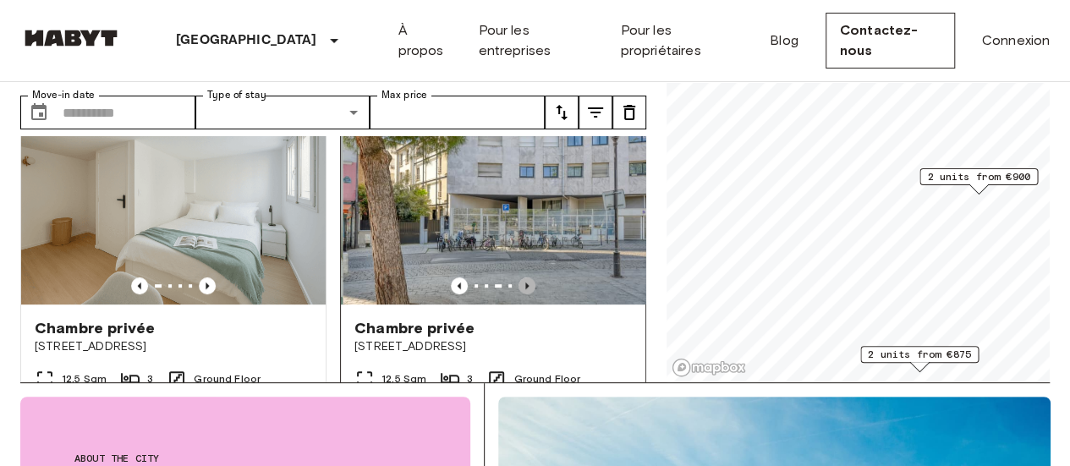
click at [525, 283] on icon "Previous image" at bounding box center [526, 286] width 3 height 7
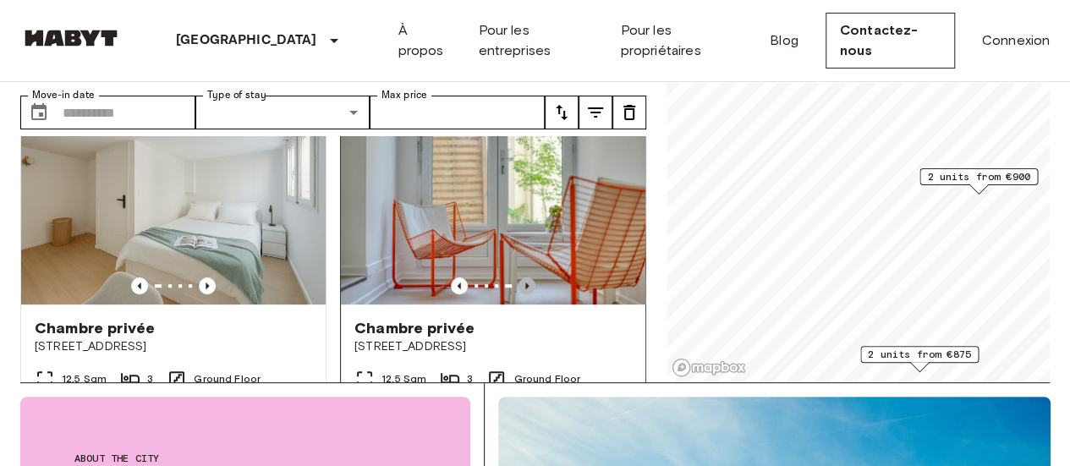
click at [525, 283] on icon "Previous image" at bounding box center [526, 286] width 3 height 7
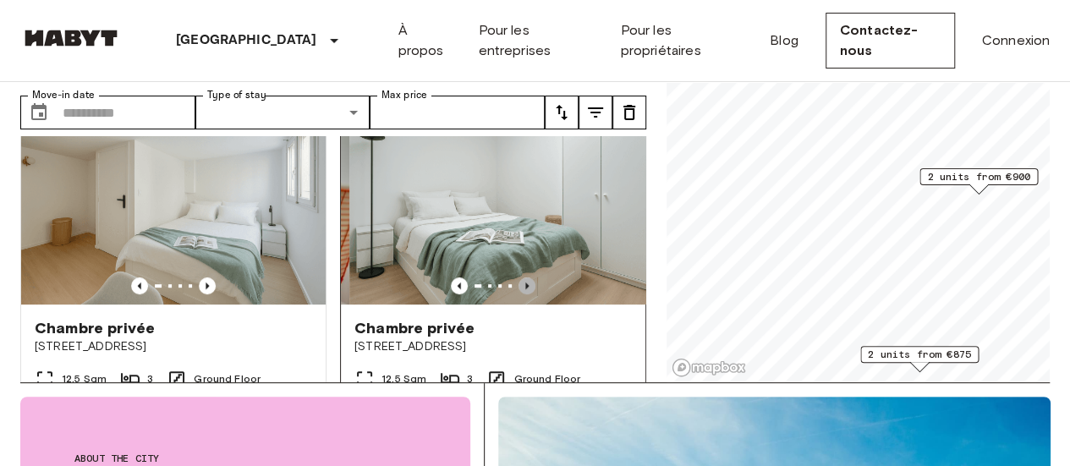
click at [525, 283] on icon "Previous image" at bounding box center [526, 286] width 3 height 7
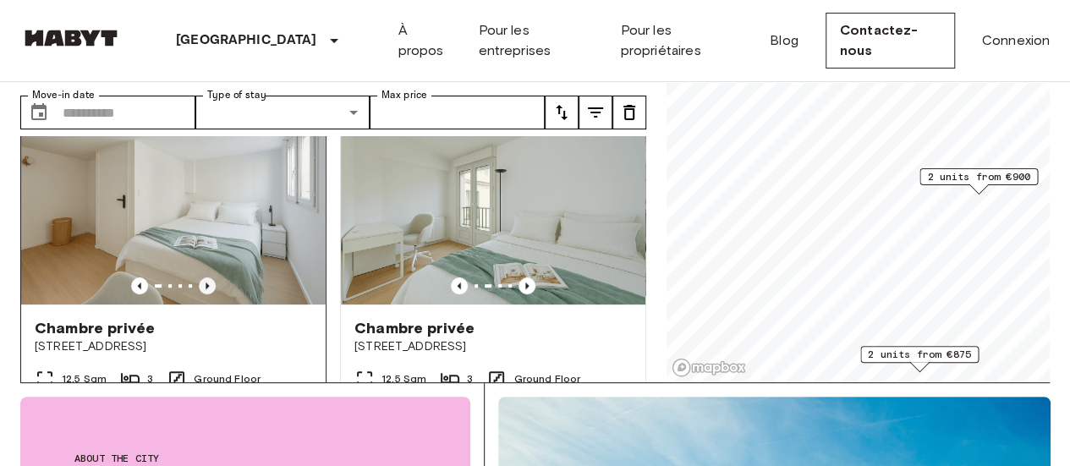
click at [205, 278] on icon "Previous image" at bounding box center [207, 286] width 17 height 17
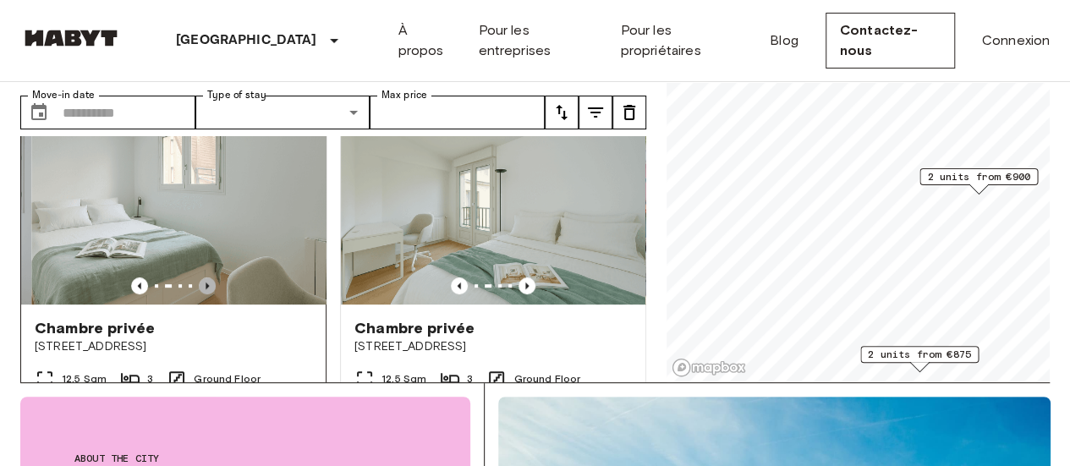
click at [205, 278] on icon "Previous image" at bounding box center [207, 286] width 17 height 17
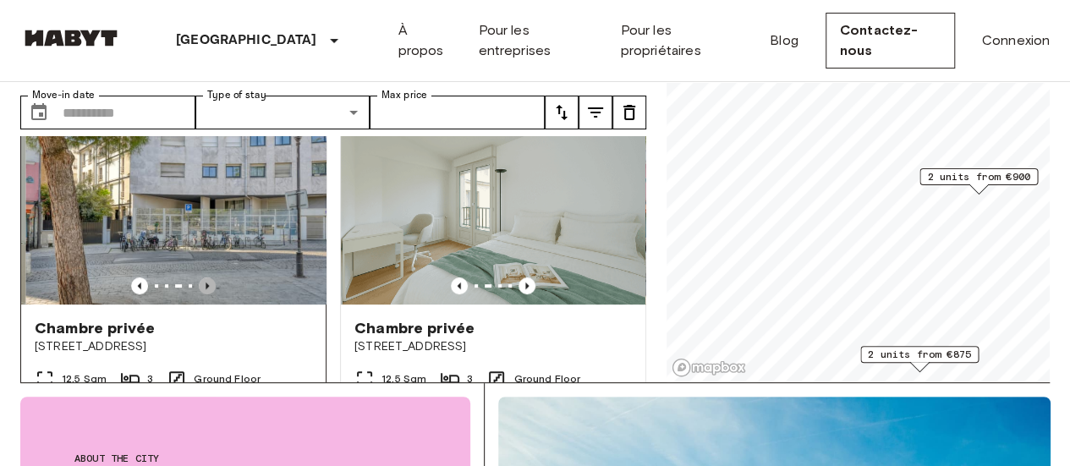
click at [205, 278] on icon "Previous image" at bounding box center [207, 286] width 17 height 17
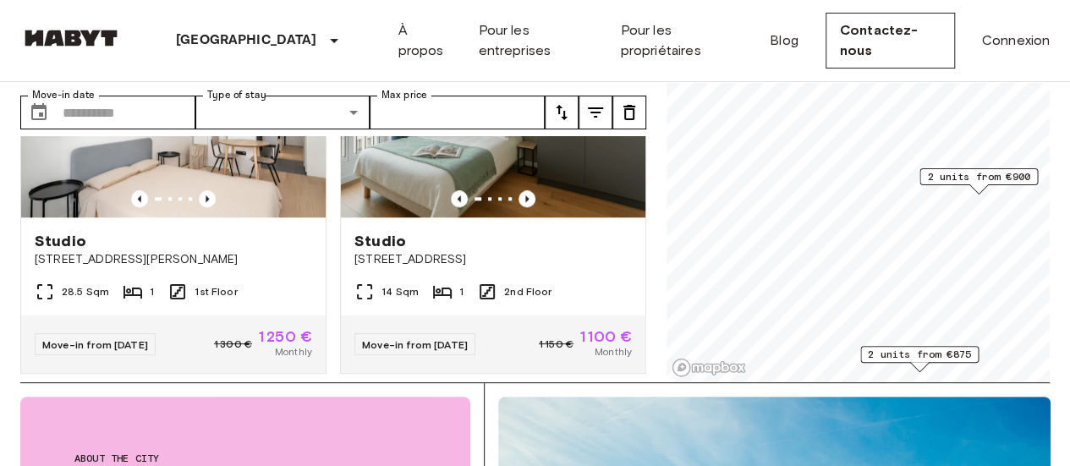
scroll to position [846, 0]
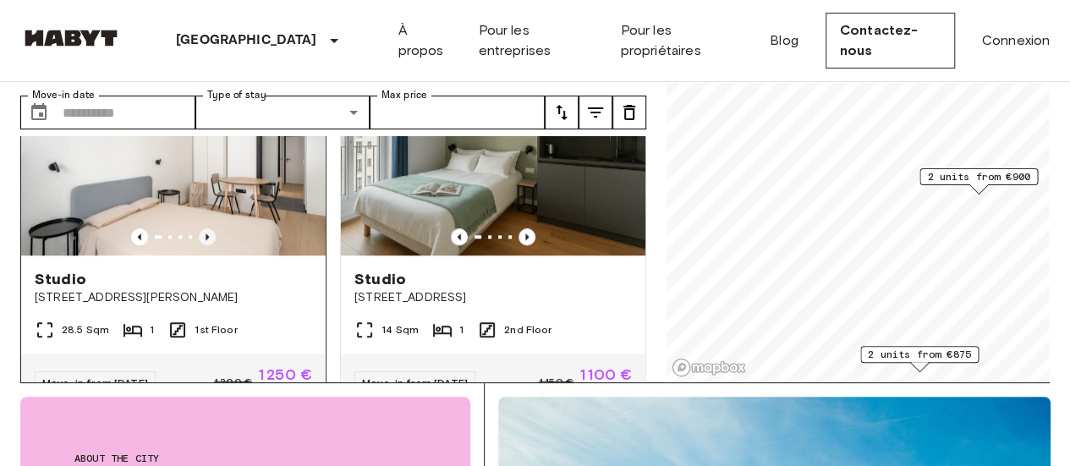
click at [208, 228] on icon "Previous image" at bounding box center [207, 236] width 17 height 17
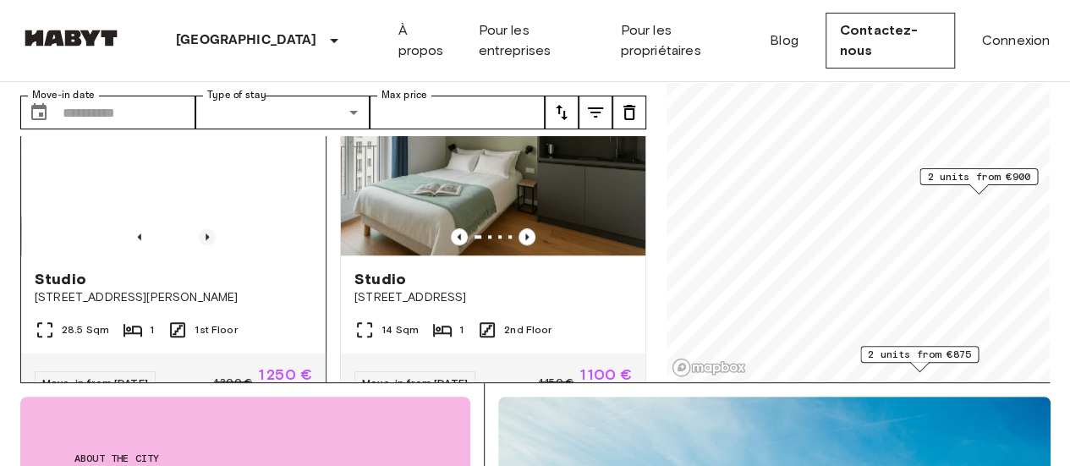
click at [208, 228] on icon "Previous image" at bounding box center [207, 236] width 17 height 17
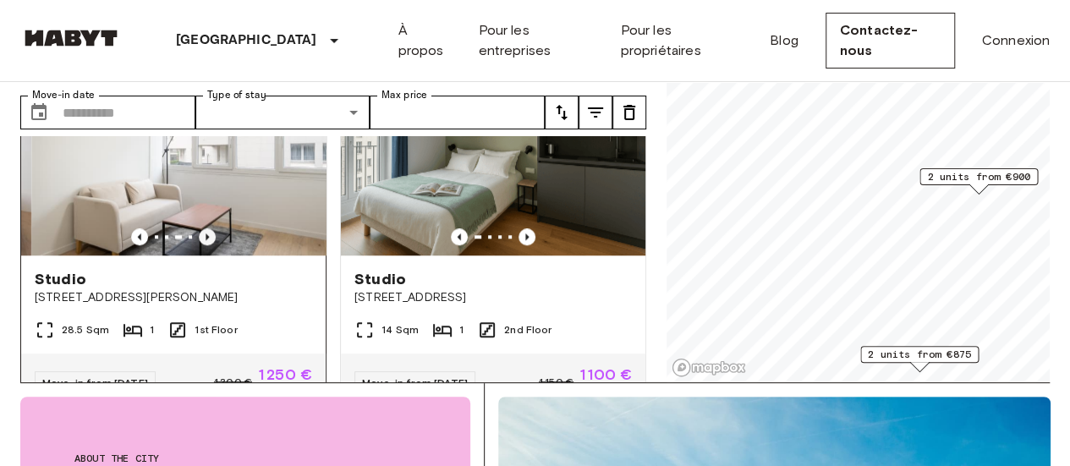
click at [208, 228] on icon "Previous image" at bounding box center [207, 236] width 17 height 17
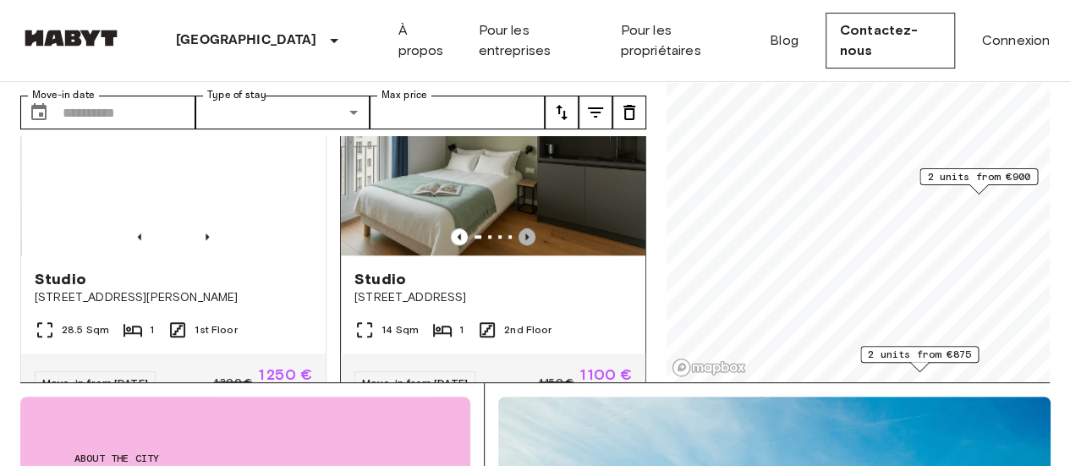
click at [519, 228] on icon "Previous image" at bounding box center [527, 236] width 17 height 17
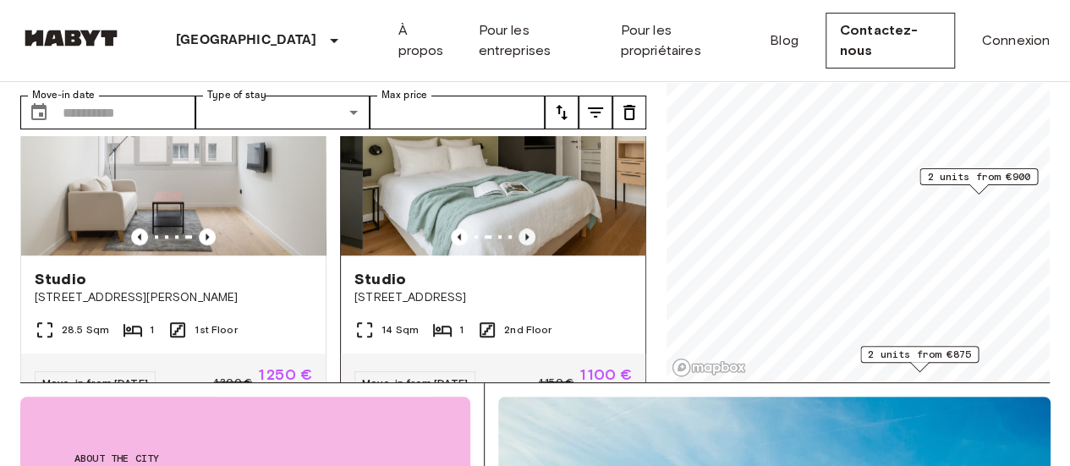
click at [519, 228] on icon "Previous image" at bounding box center [527, 236] width 17 height 17
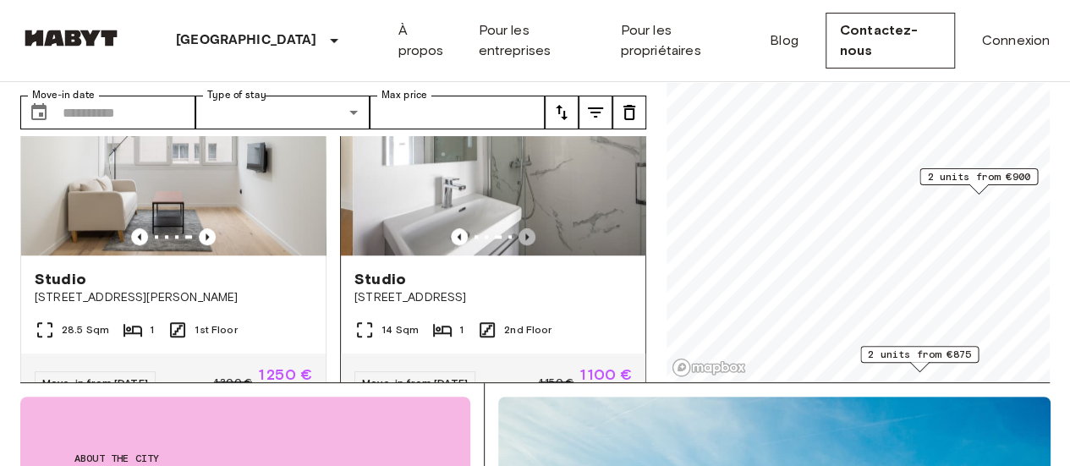
click at [519, 228] on icon "Previous image" at bounding box center [527, 236] width 17 height 17
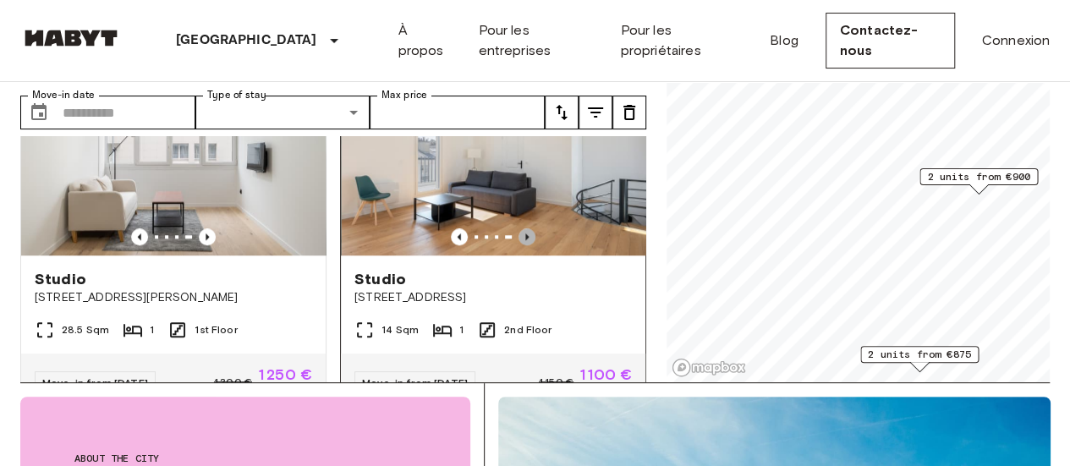
click at [519, 228] on icon "Previous image" at bounding box center [527, 236] width 17 height 17
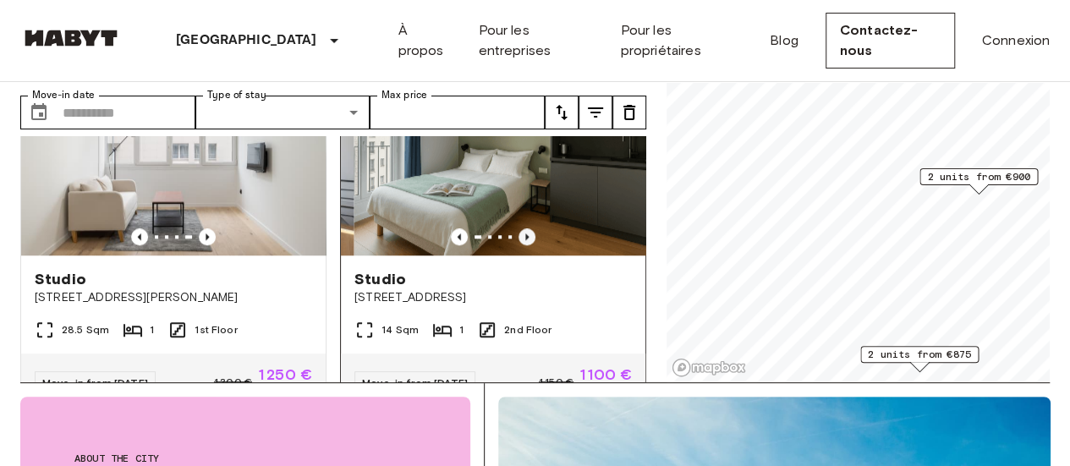
click at [519, 228] on icon "Previous image" at bounding box center [527, 236] width 17 height 17
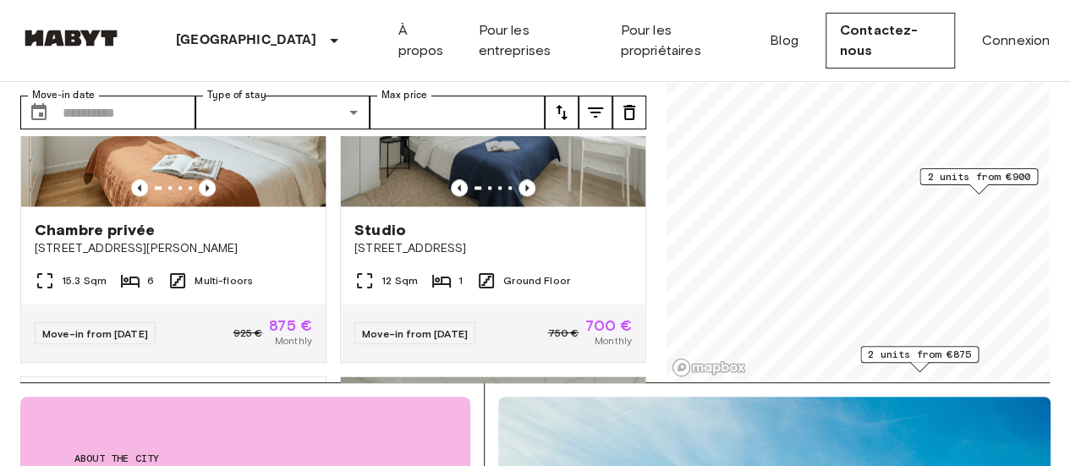
scroll to position [1185, 0]
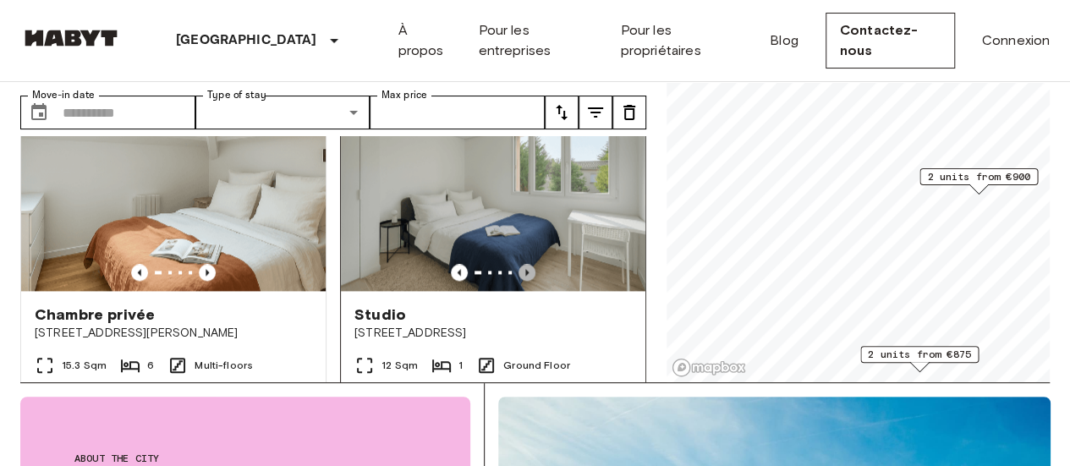
click at [520, 264] on icon "Previous image" at bounding box center [527, 272] width 17 height 17
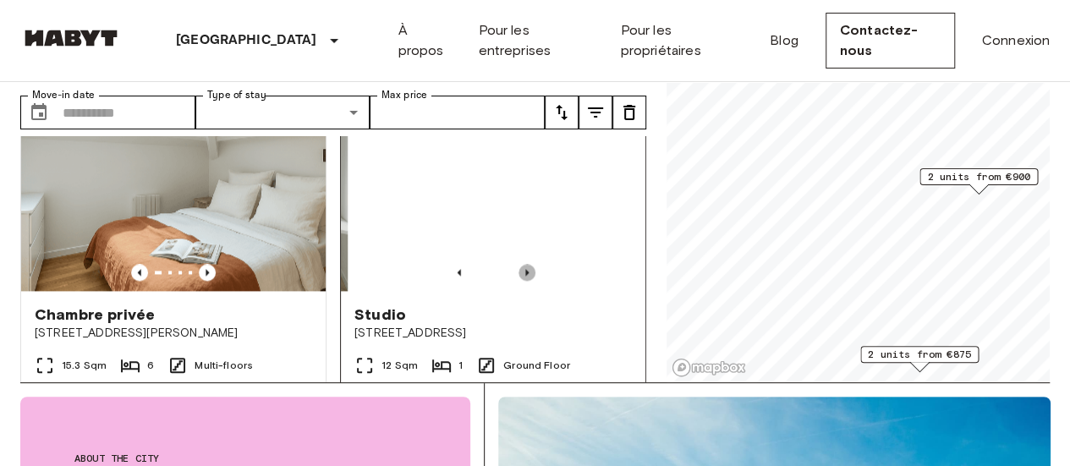
click at [520, 264] on icon "Previous image" at bounding box center [527, 272] width 17 height 17
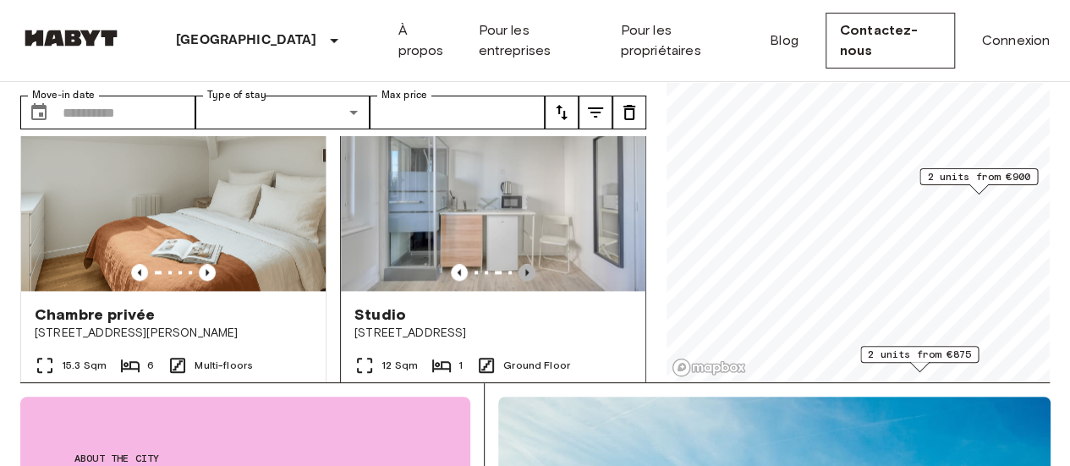
click at [520, 264] on icon "Previous image" at bounding box center [527, 272] width 17 height 17
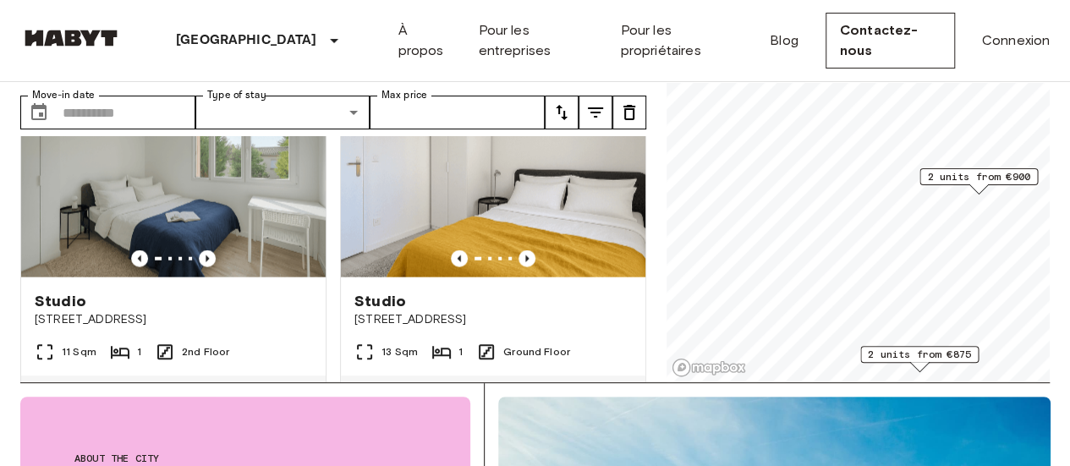
scroll to position [2031, 0]
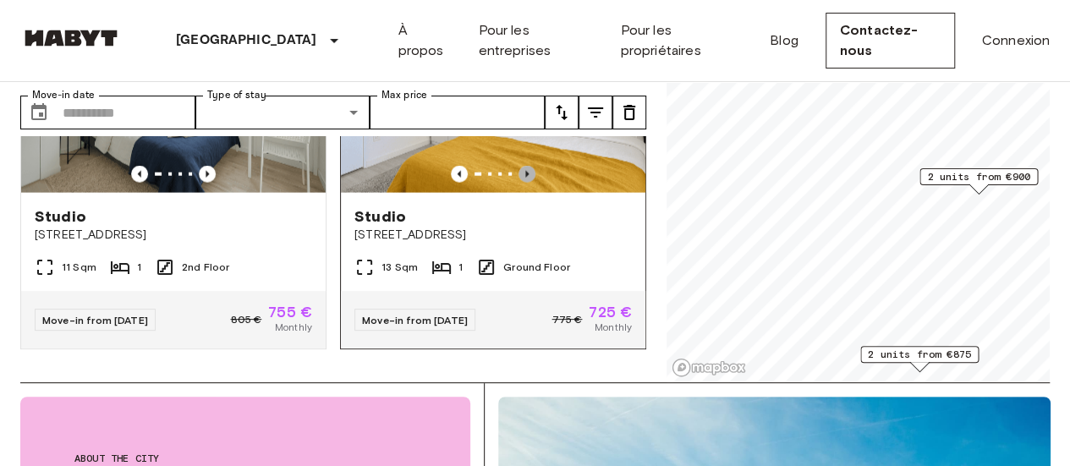
click at [519, 183] on icon "Previous image" at bounding box center [527, 174] width 17 height 17
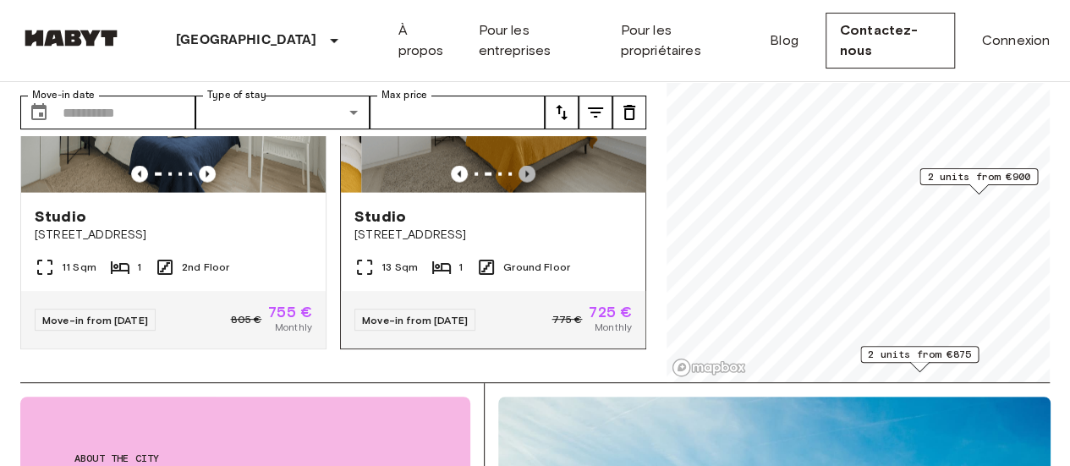
click at [519, 183] on icon "Previous image" at bounding box center [527, 174] width 17 height 17
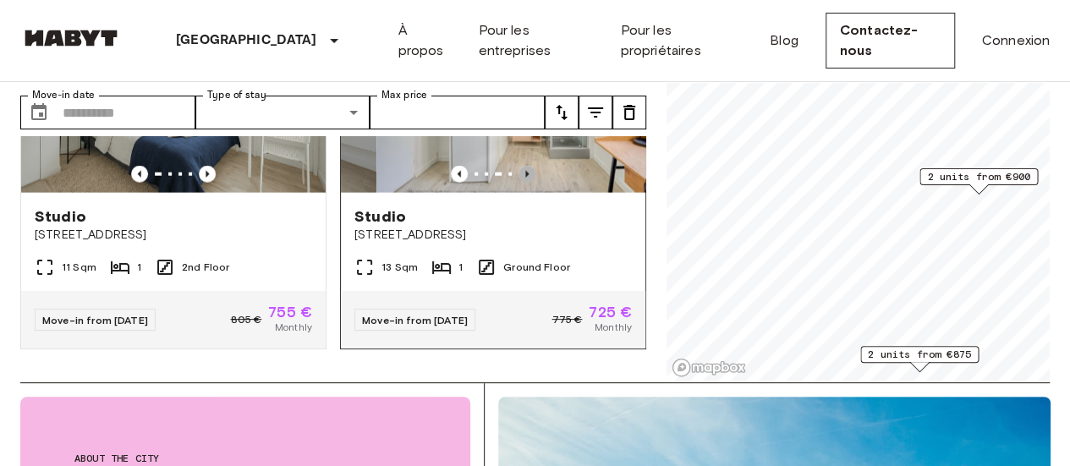
click at [519, 183] on icon "Previous image" at bounding box center [527, 174] width 17 height 17
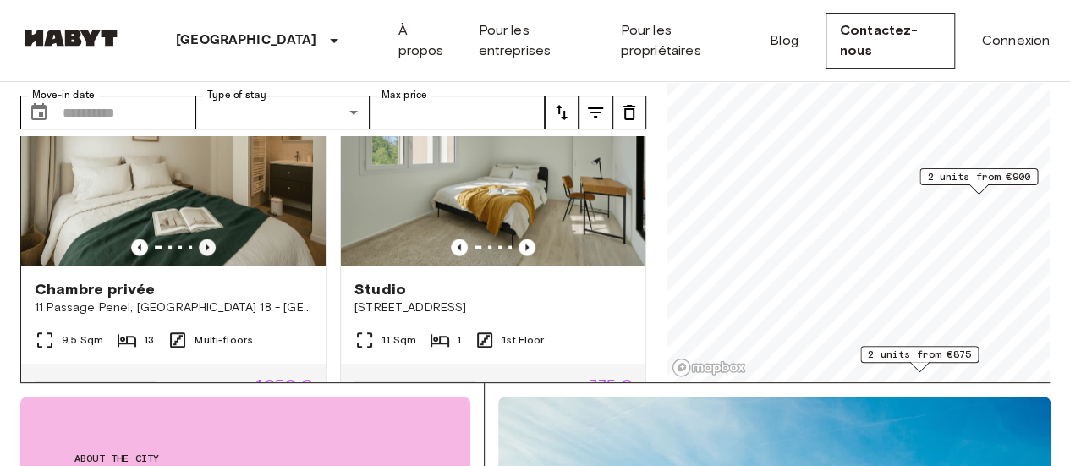
scroll to position [1559, 0]
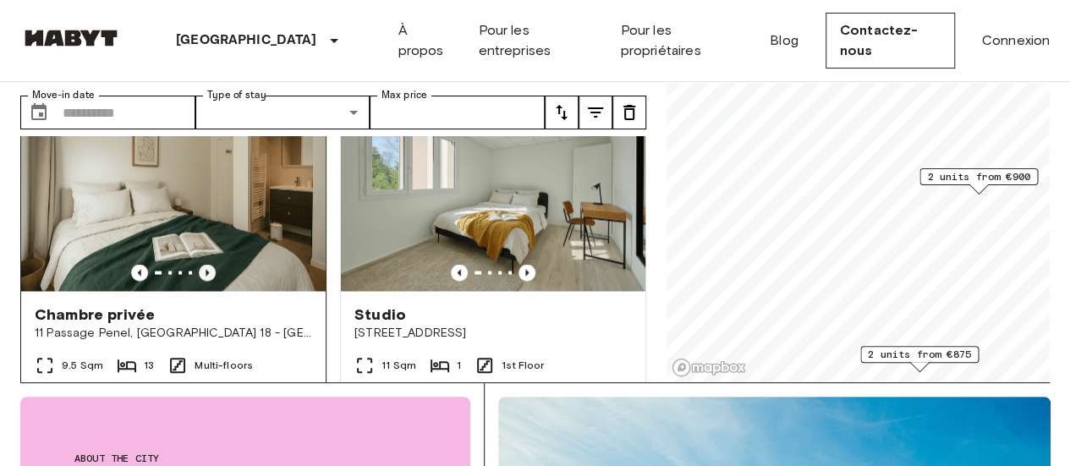
click at [204, 270] on icon "Previous image" at bounding box center [207, 272] width 17 height 17
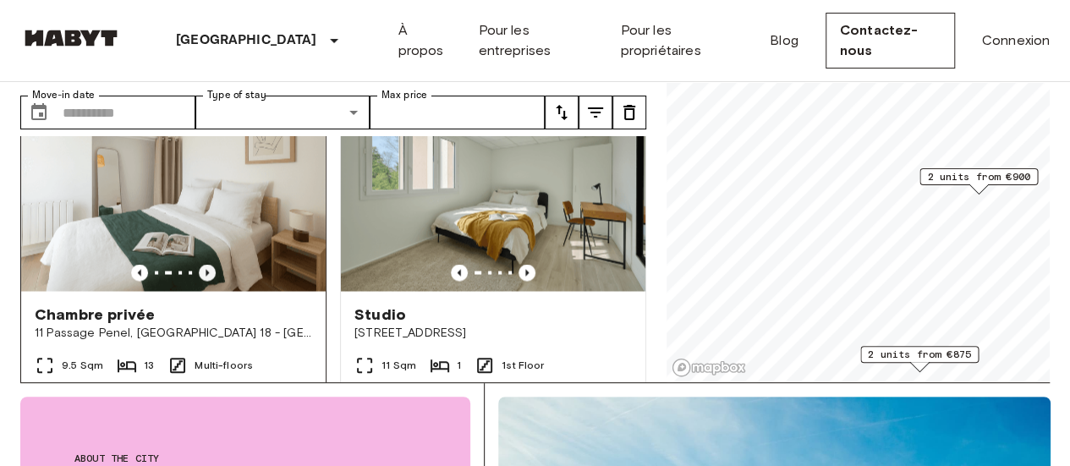
click at [203, 270] on icon "Previous image" at bounding box center [207, 272] width 17 height 17
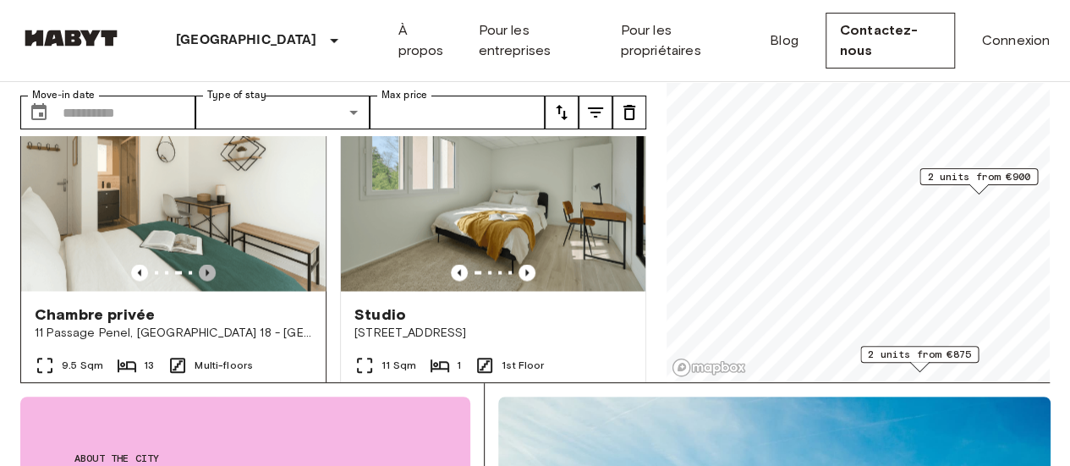
click at [203, 269] on icon "Previous image" at bounding box center [207, 272] width 17 height 17
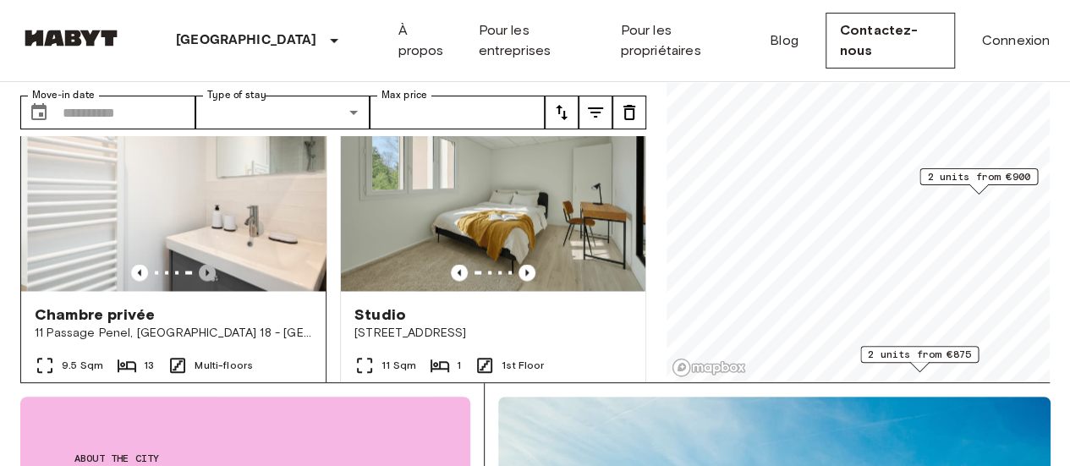
click at [203, 269] on icon "Previous image" at bounding box center [207, 272] width 17 height 17
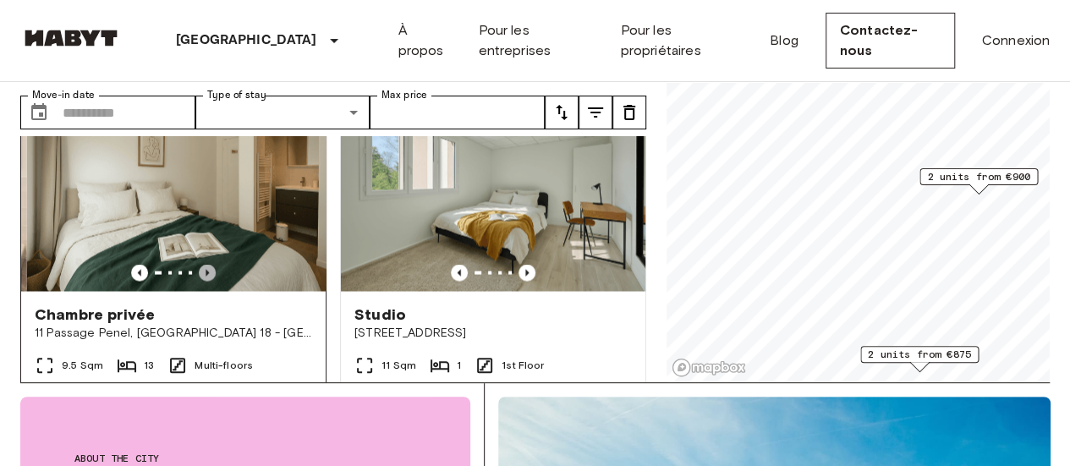
click at [203, 269] on icon "Previous image" at bounding box center [207, 272] width 17 height 17
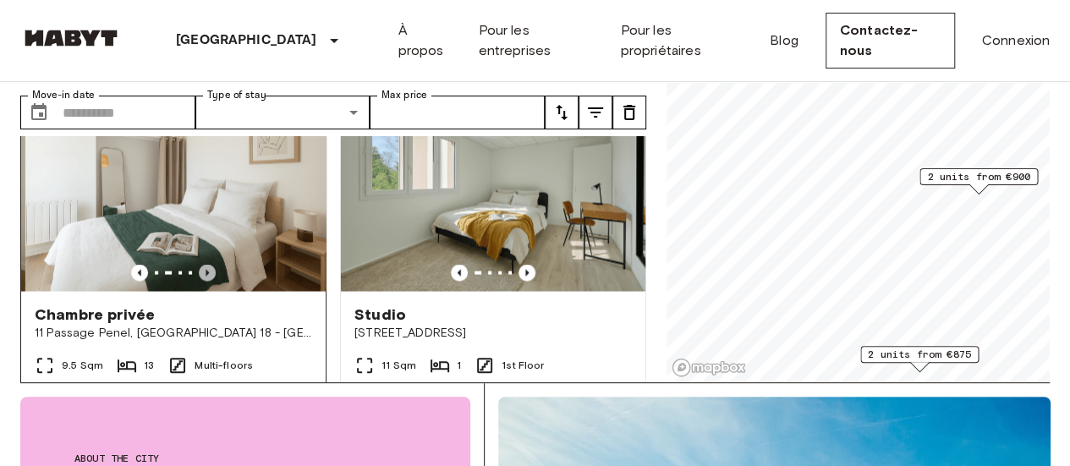
click at [203, 269] on icon "Previous image" at bounding box center [207, 272] width 17 height 17
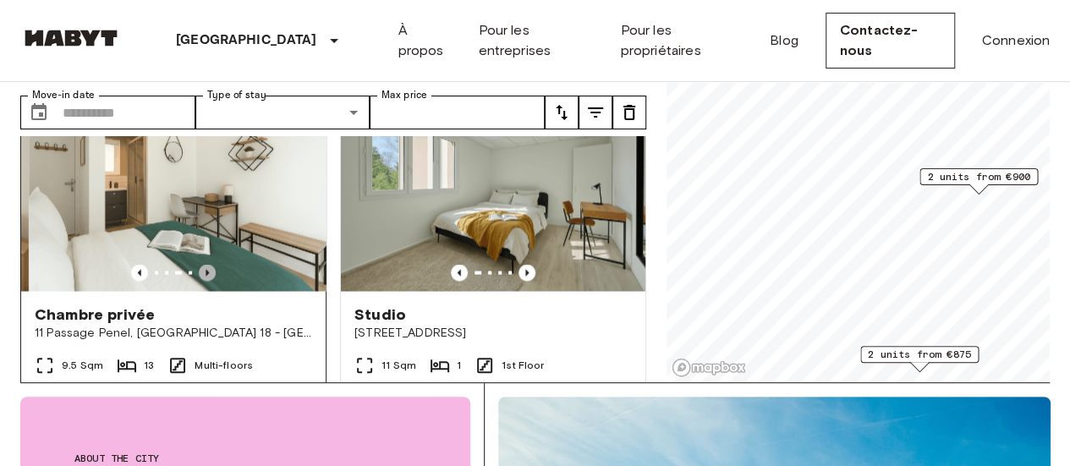
click at [203, 269] on icon "Previous image" at bounding box center [207, 272] width 17 height 17
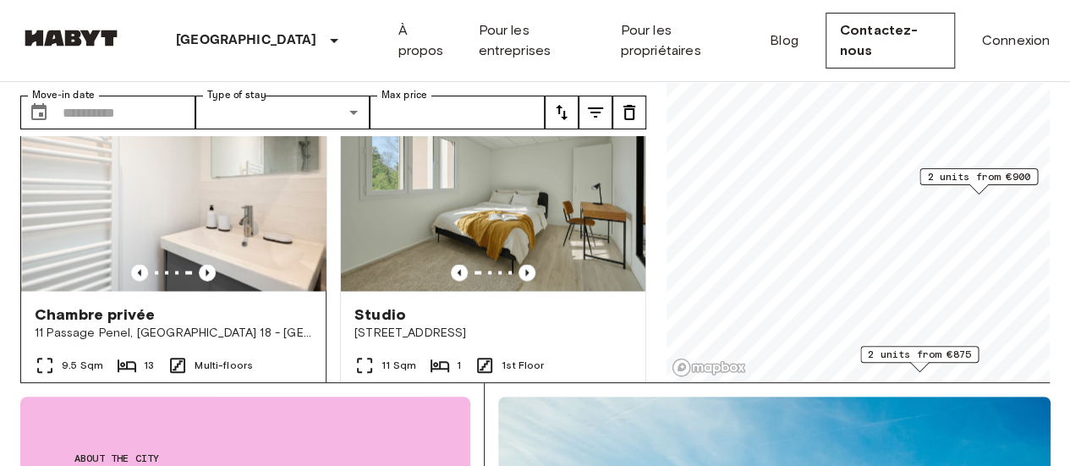
click at [110, 338] on span "11 Passage Penel, Paris 18 - Montmartre" at bounding box center [174, 333] width 278 height 17
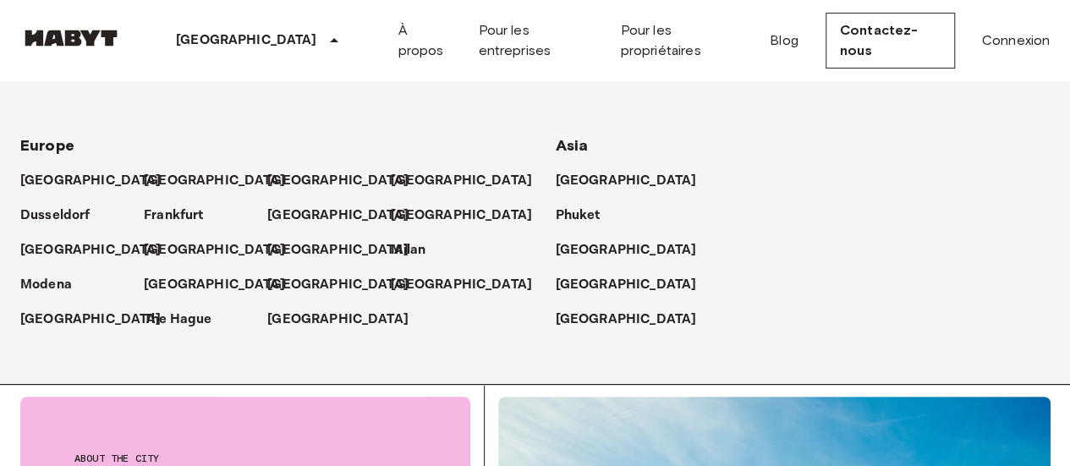
click at [196, 53] on div "[GEOGRAPHIC_DATA]" at bounding box center [260, 40] width 277 height 81
click at [579, 288] on p "[GEOGRAPHIC_DATA]" at bounding box center [629, 285] width 141 height 20
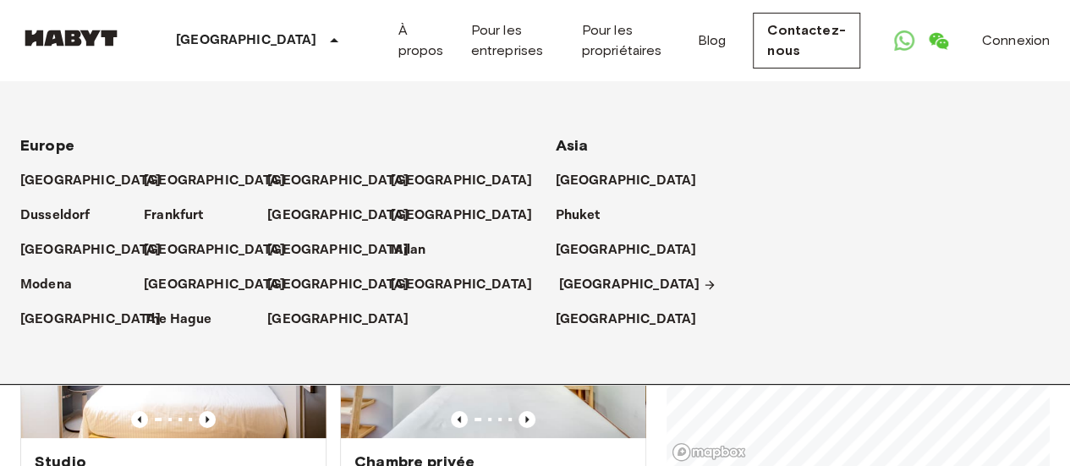
click at [590, 285] on p "[GEOGRAPHIC_DATA]" at bounding box center [629, 285] width 141 height 20
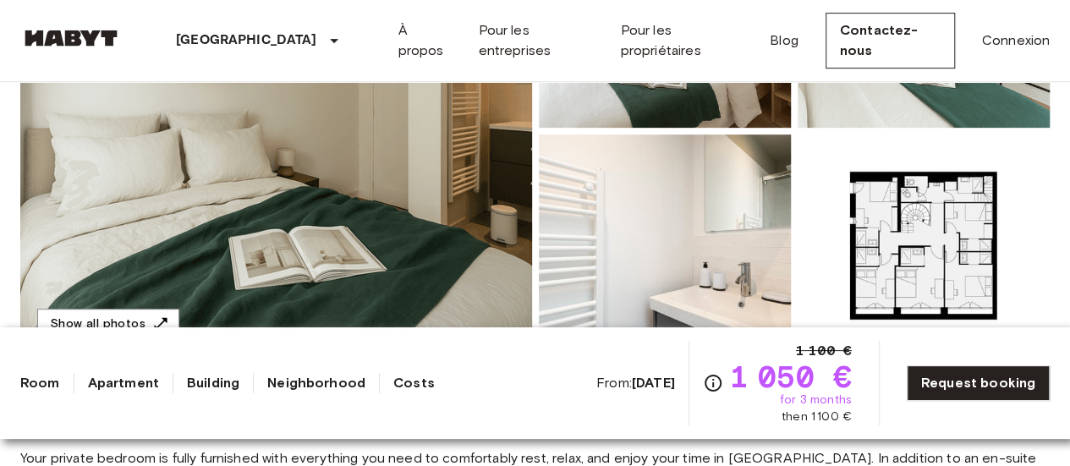
scroll to position [423, 0]
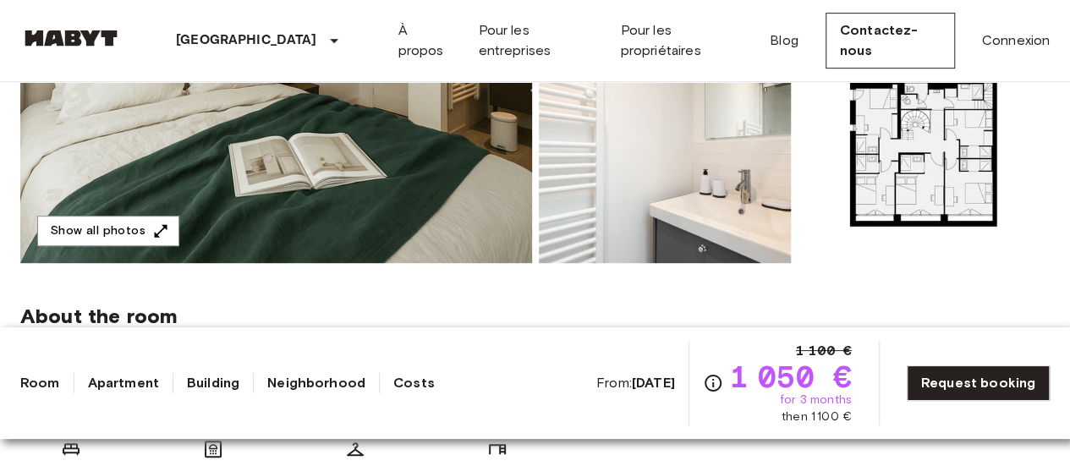
click at [887, 194] on img at bounding box center [924, 152] width 252 height 222
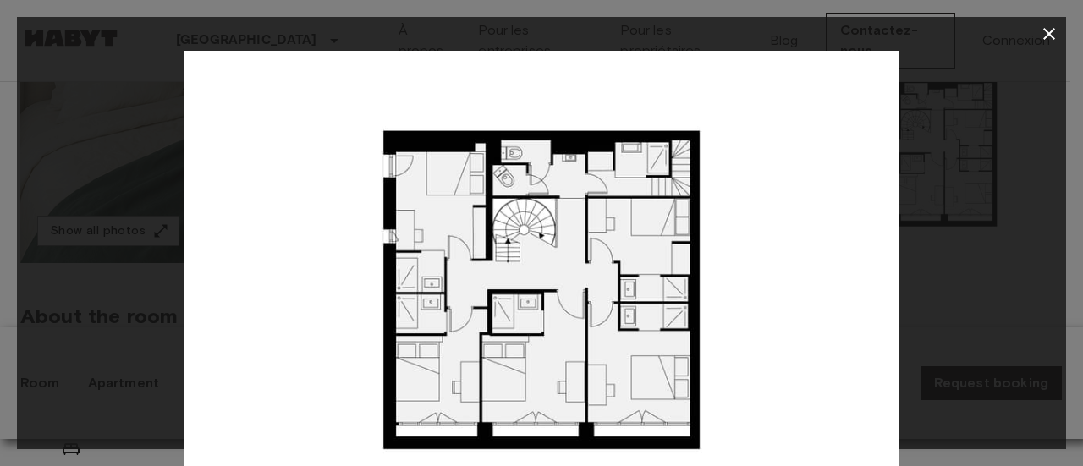
click at [1044, 36] on icon "button" at bounding box center [1049, 34] width 20 height 20
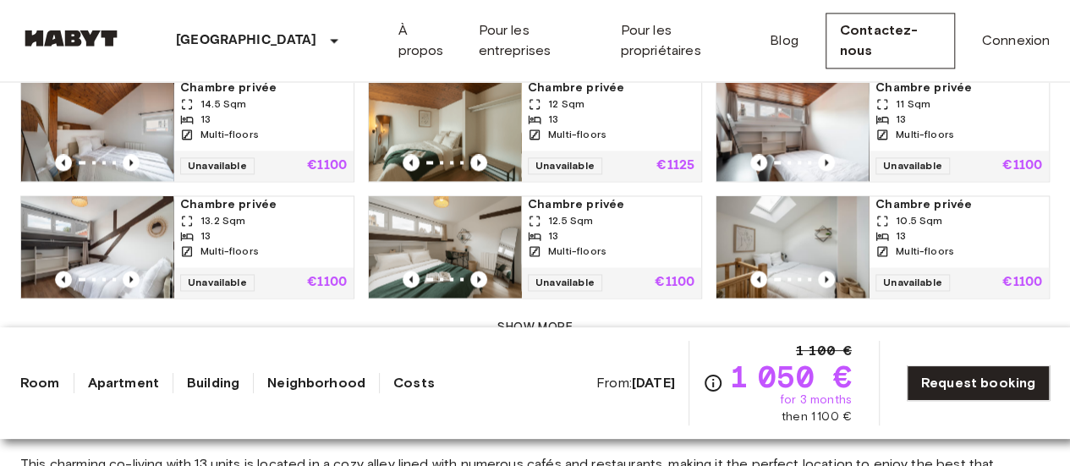
scroll to position [1438, 0]
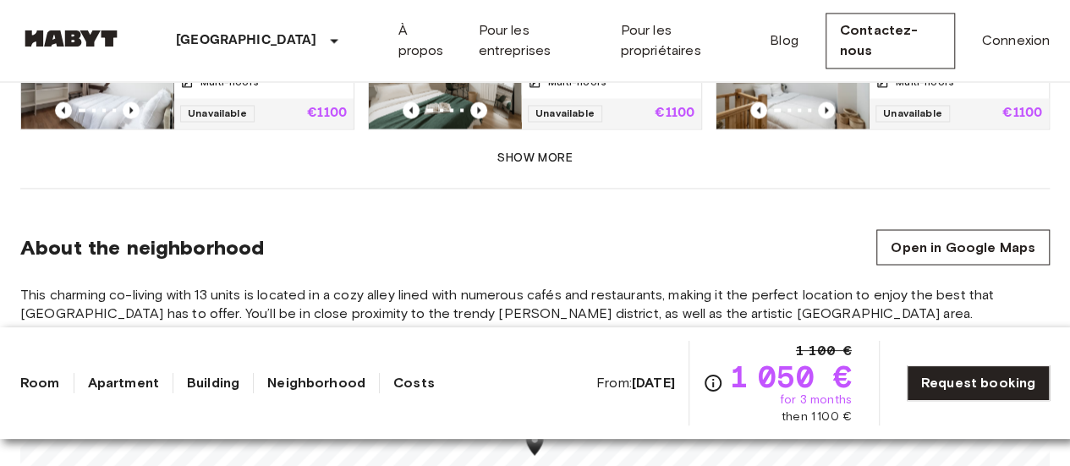
click at [547, 165] on button "Show more" at bounding box center [535, 158] width 1030 height 31
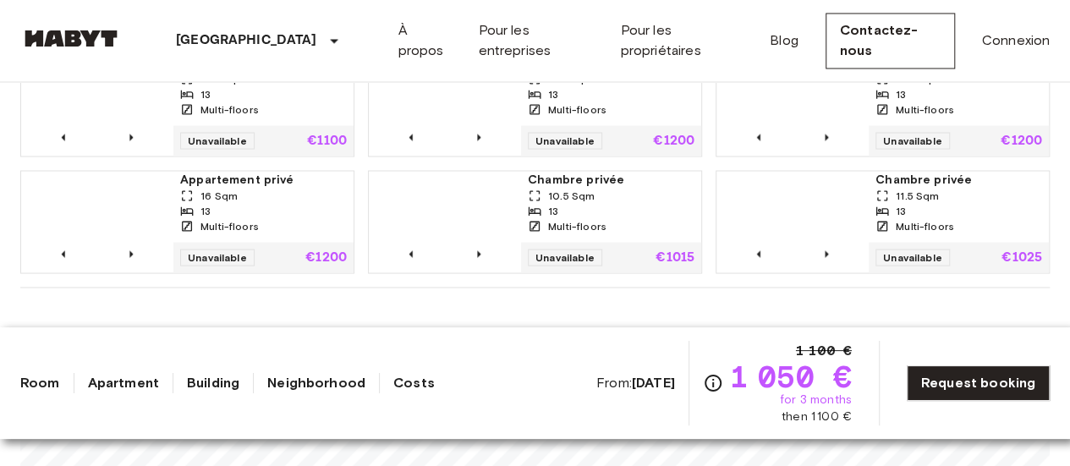
scroll to position [1608, 0]
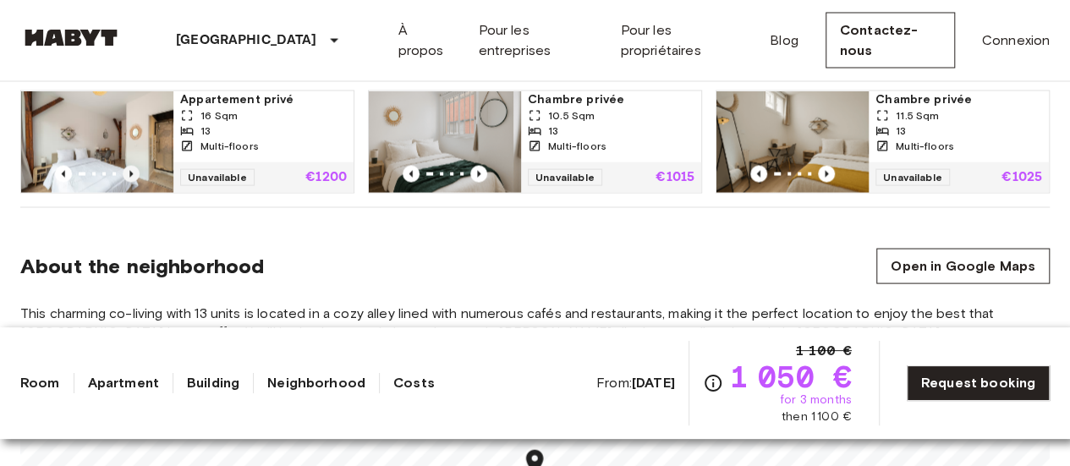
click at [129, 171] on icon "Previous image" at bounding box center [130, 174] width 3 height 7
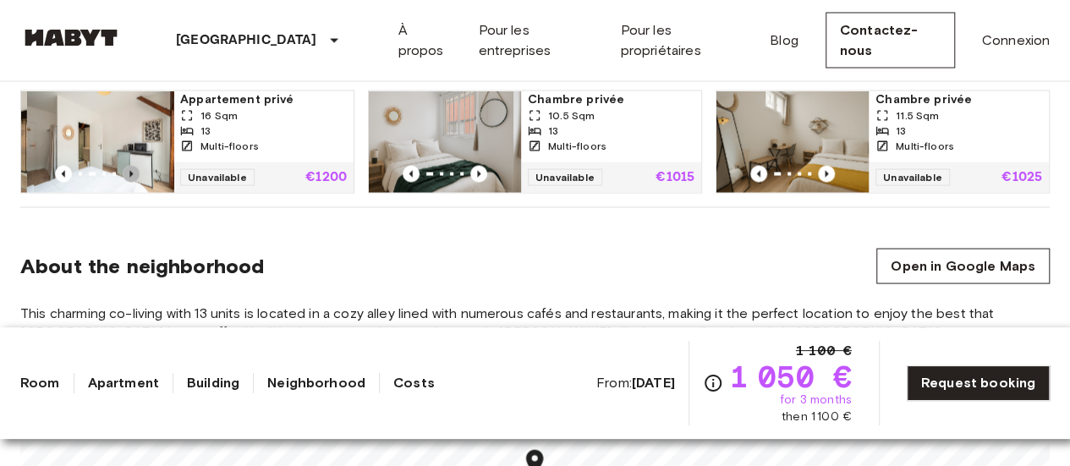
click at [129, 171] on icon "Previous image" at bounding box center [130, 174] width 3 height 7
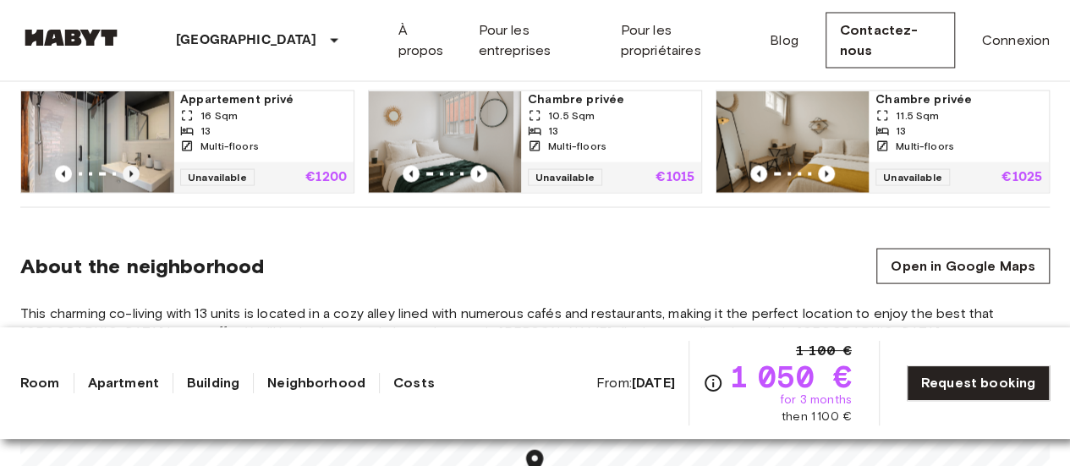
click at [133, 170] on icon "Previous image" at bounding box center [131, 174] width 17 height 17
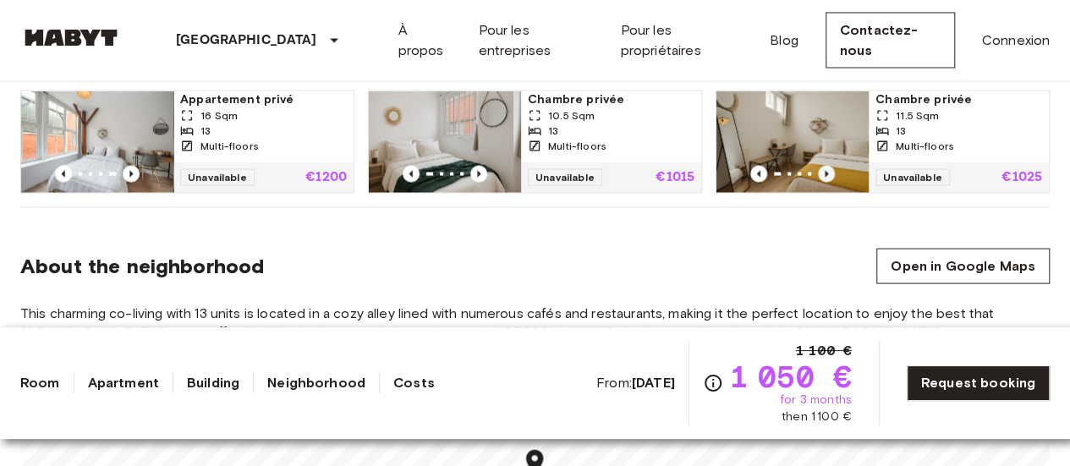
click at [821, 167] on icon "Previous image" at bounding box center [826, 174] width 17 height 17
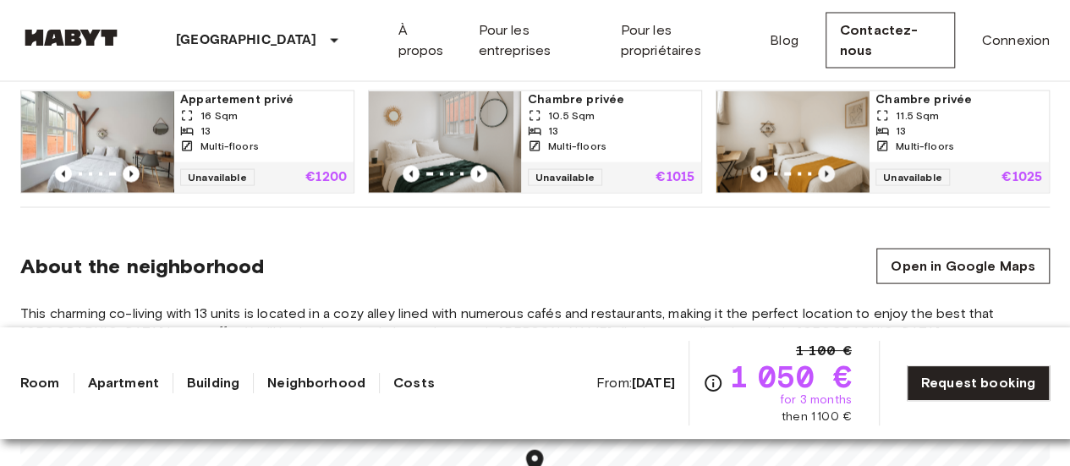
click at [821, 167] on icon "Previous image" at bounding box center [826, 174] width 17 height 17
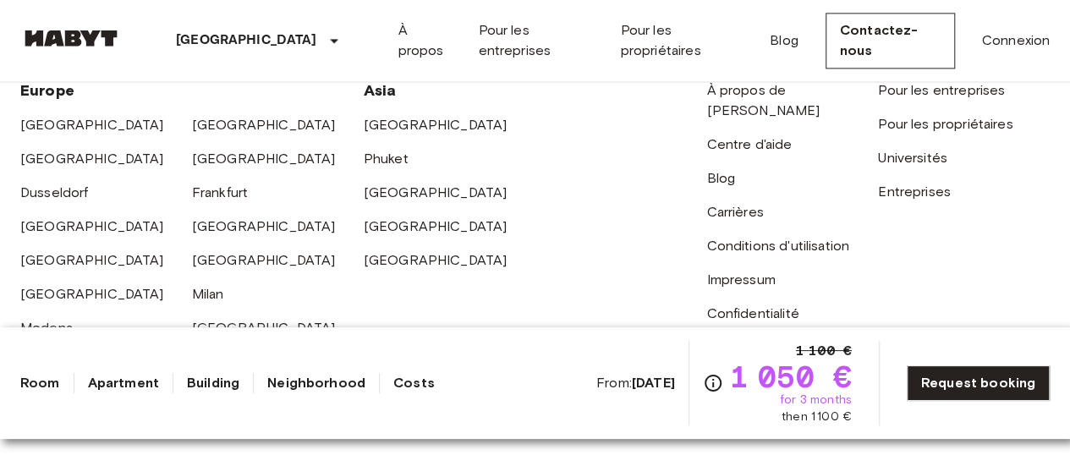
scroll to position [4315, 0]
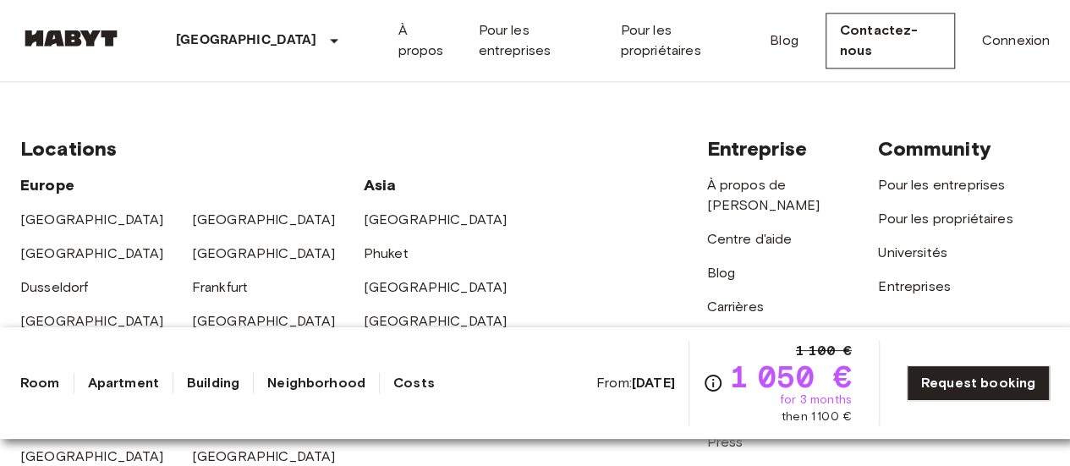
click at [388, 347] on link "[GEOGRAPHIC_DATA]" at bounding box center [436, 355] width 144 height 16
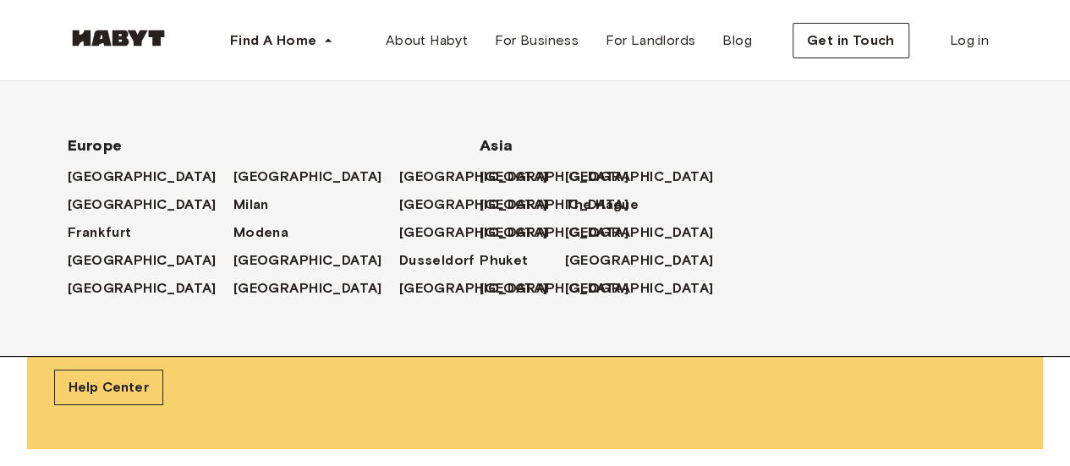
scroll to position [42, 0]
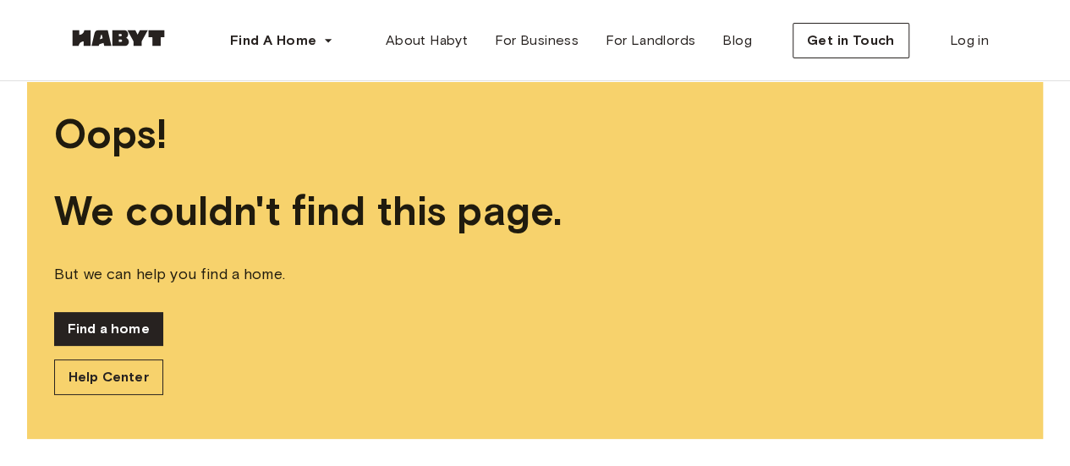
click at [462, 450] on div "Oops! We couldn't find this page. But we can help you find a home. Find a home …" at bounding box center [535, 252] width 1070 height 427
